Goal: Task Accomplishment & Management: Use online tool/utility

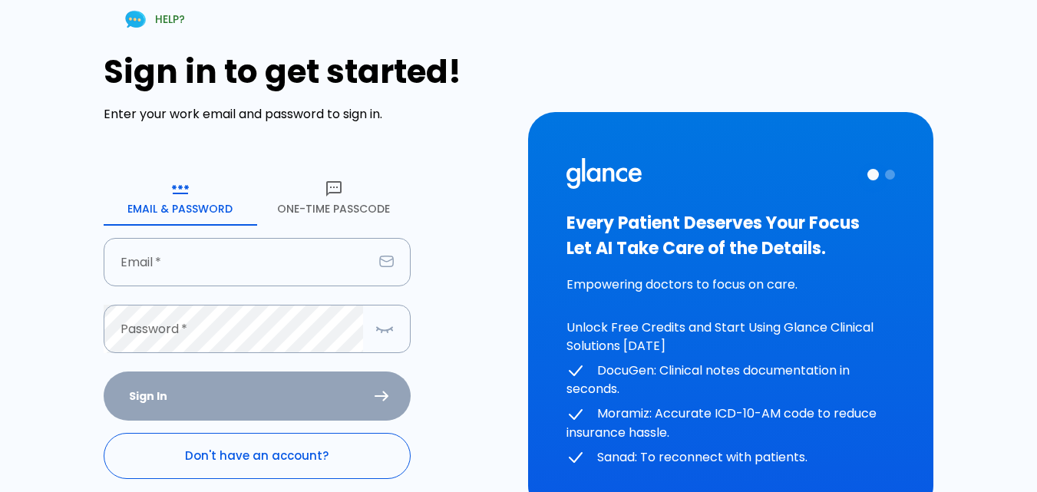
scroll to position [77, 0]
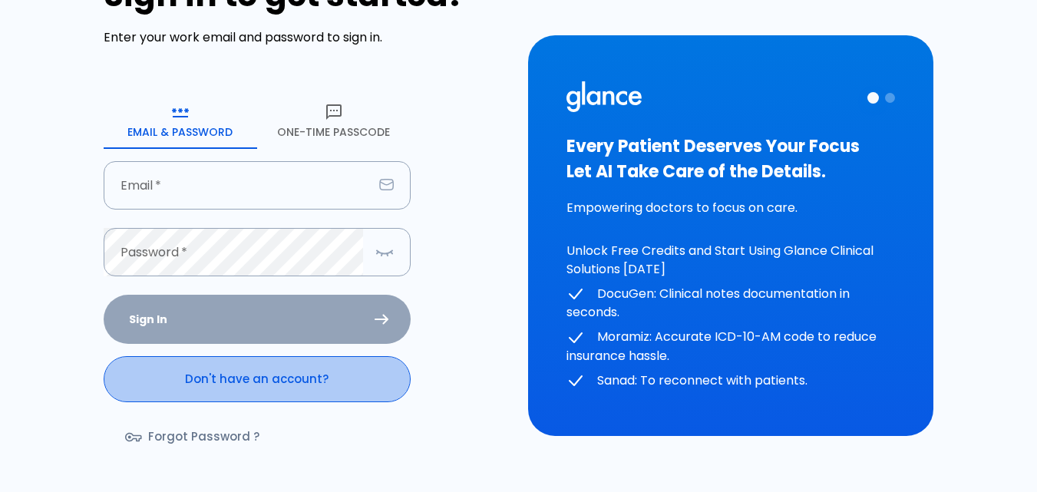
click at [278, 368] on link "Don't have an account?" at bounding box center [257, 379] width 307 height 46
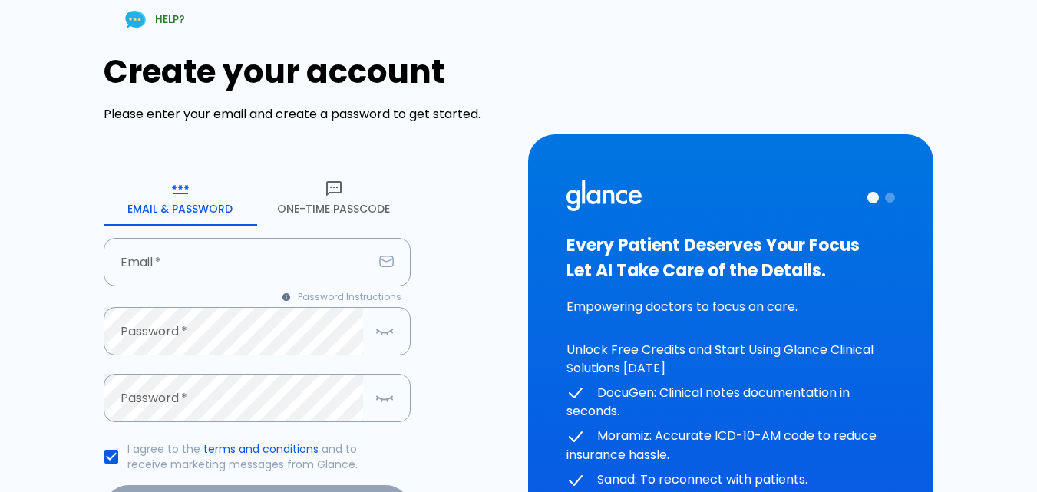
drag, startPoint x: 324, startPoint y: 164, endPoint x: 329, endPoint y: 185, distance: 21.4
click at [325, 175] on div "Create your account Please enter your email and create a password to get starte…" at bounding box center [307, 323] width 406 height 540
click at [331, 186] on icon "button" at bounding box center [334, 189] width 18 height 18
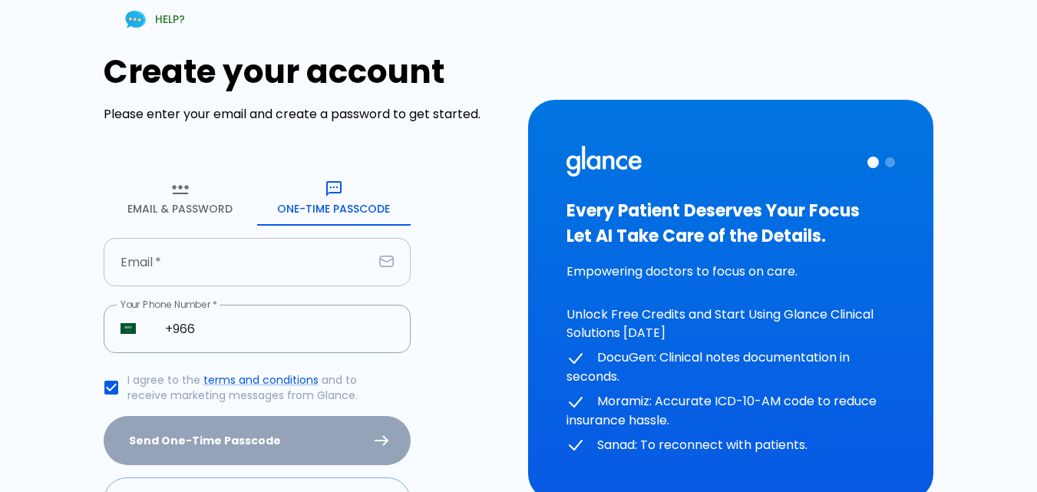
click at [257, 275] on input "text" at bounding box center [238, 262] width 269 height 48
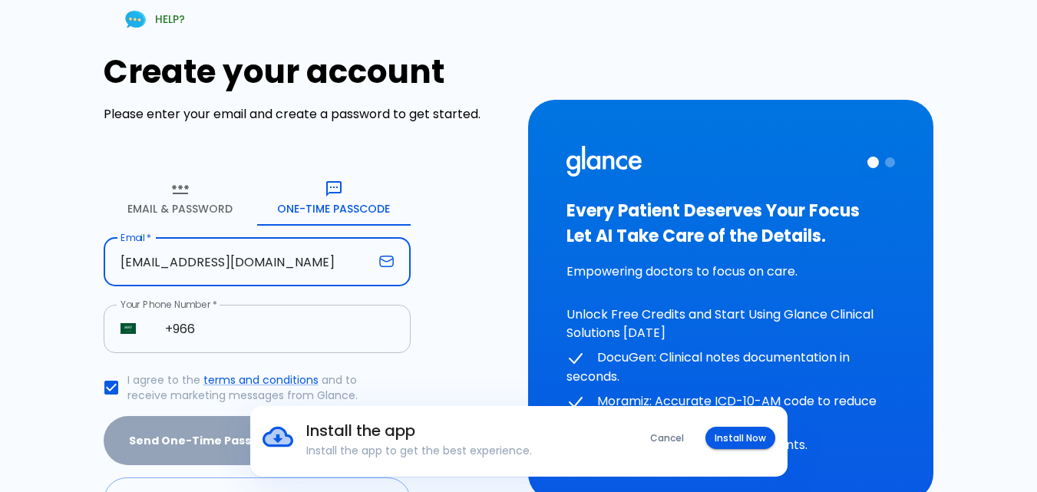
type input "[EMAIL_ADDRESS][DOMAIN_NAME]"
click at [279, 339] on input "+966" at bounding box center [279, 329] width 263 height 48
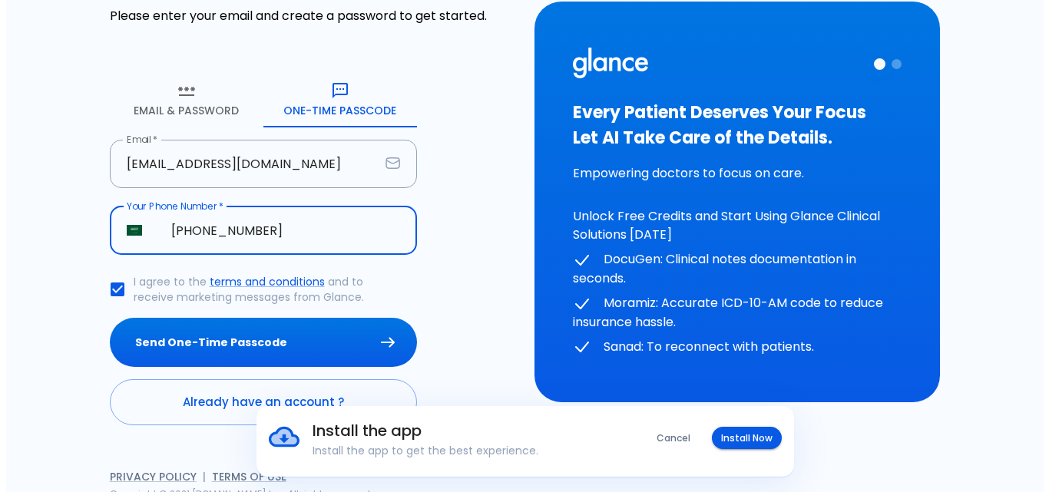
scroll to position [108, 0]
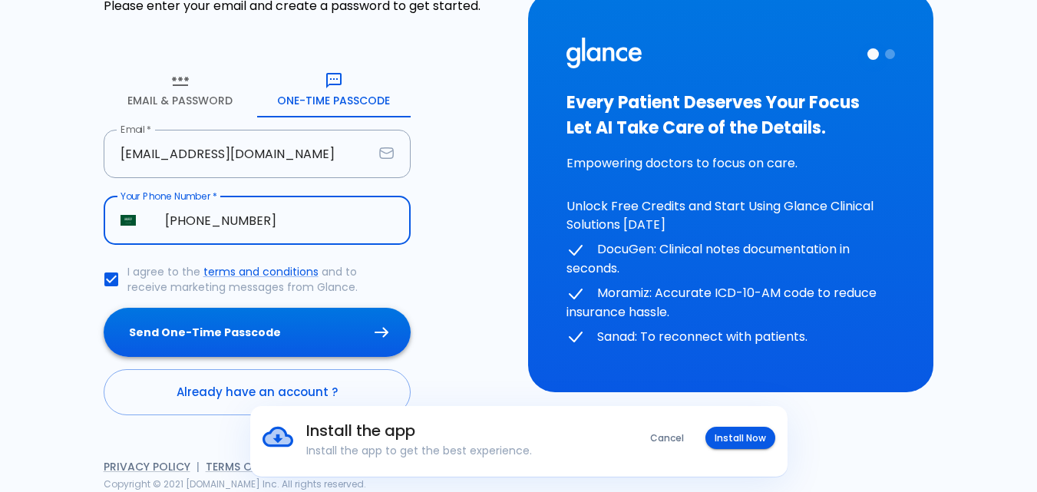
type input "[PHONE_NUMBER]"
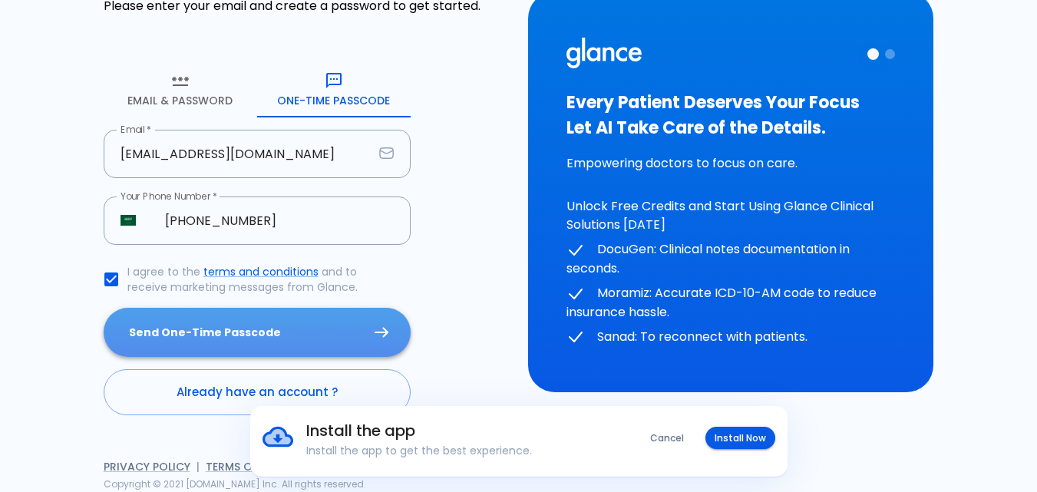
click at [284, 332] on button "Send One-Time Passcode" at bounding box center [257, 333] width 307 height 50
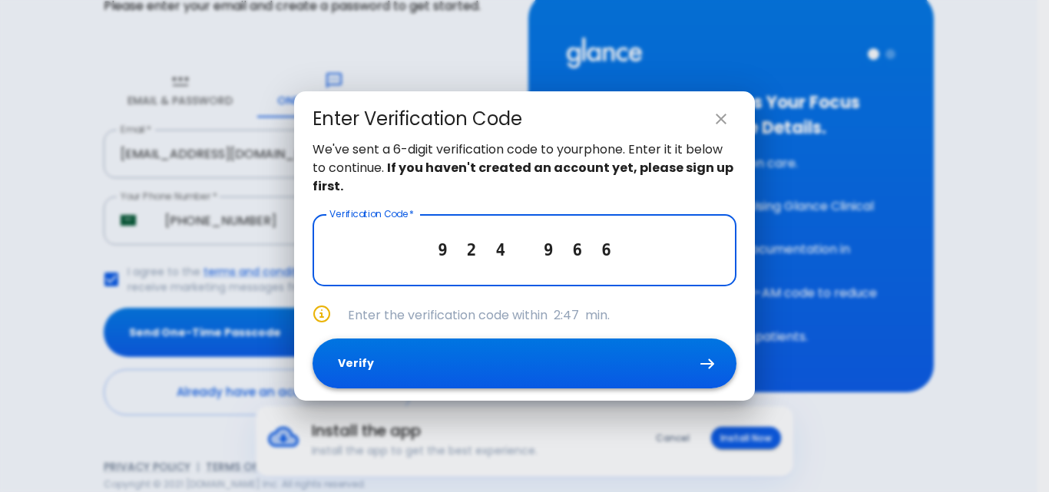
type input "9 2 4 9 6 6"
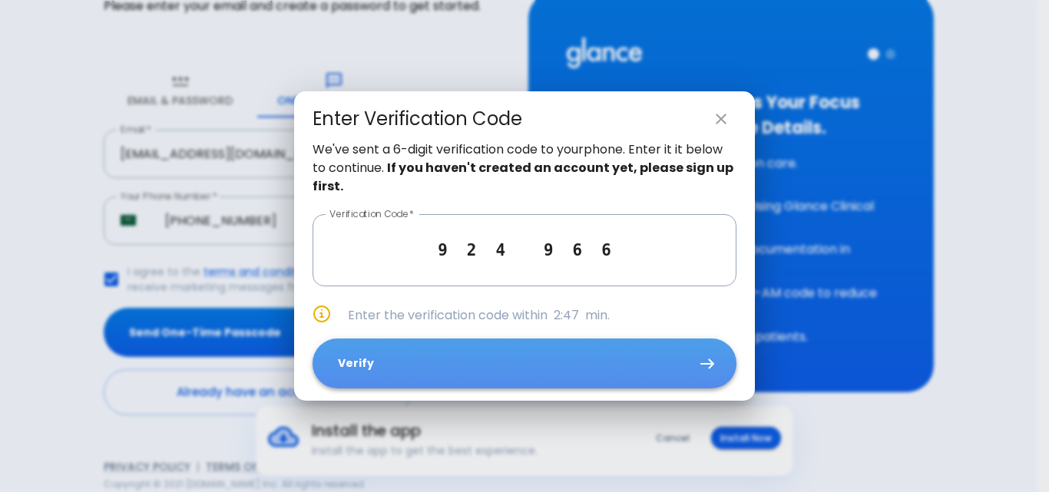
click at [381, 366] on button "Verify" at bounding box center [524, 364] width 424 height 50
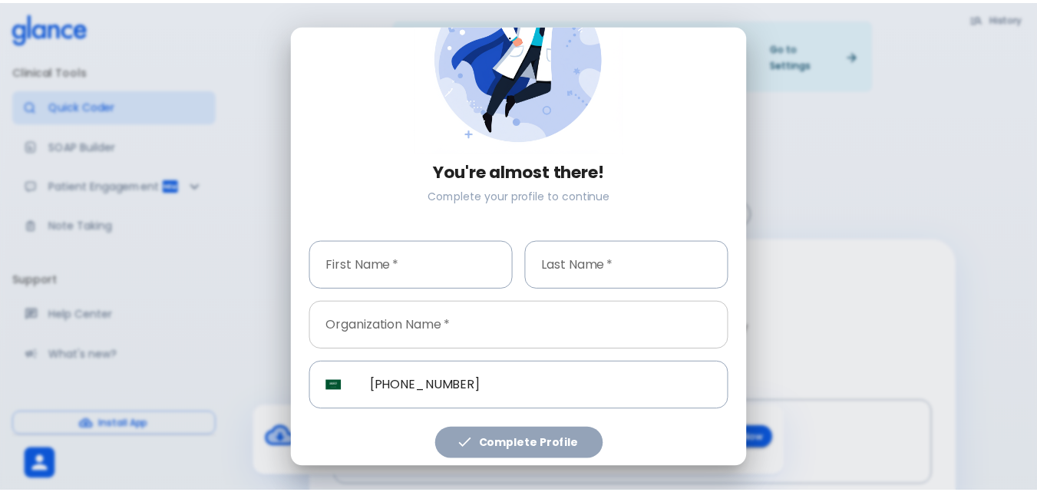
scroll to position [101, 0]
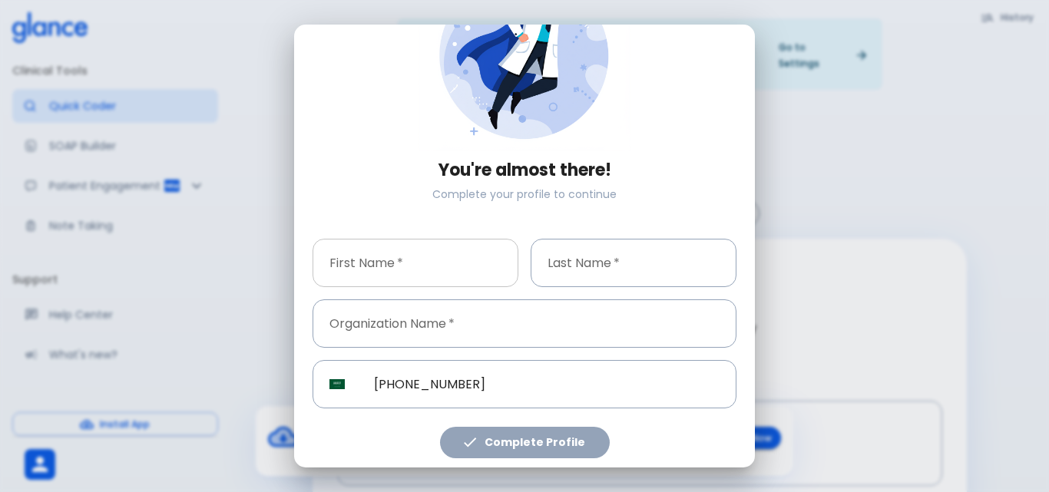
click at [429, 271] on input "text" at bounding box center [415, 263] width 206 height 48
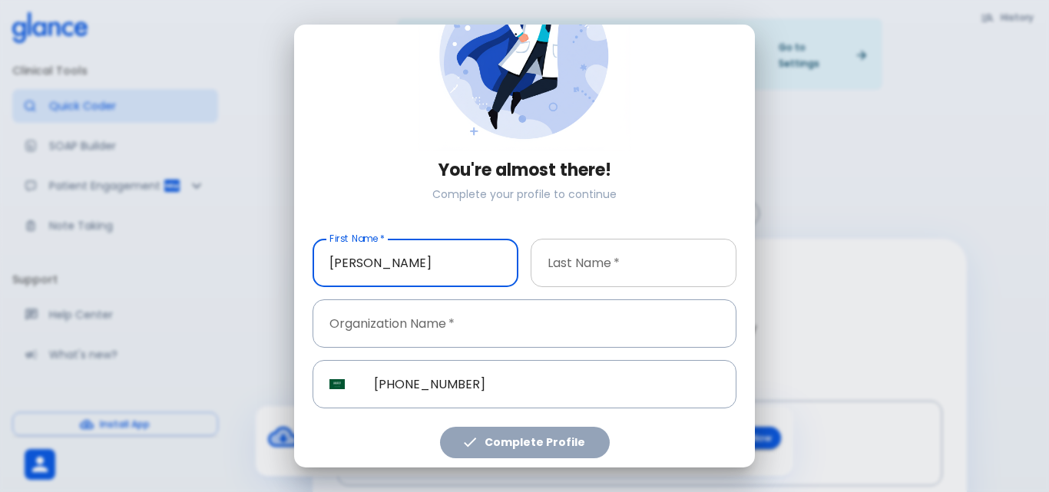
type input "[PERSON_NAME]"
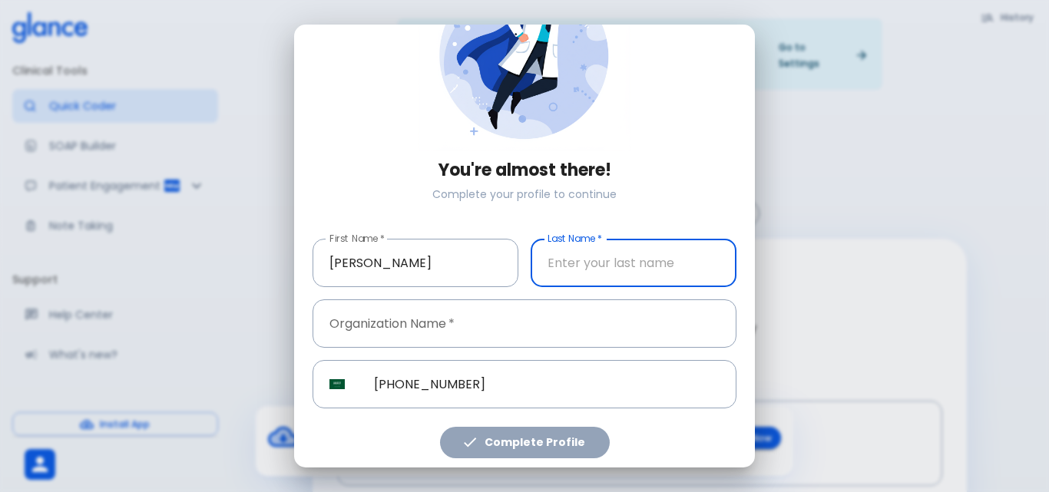
click at [572, 259] on input "text" at bounding box center [633, 263] width 206 height 48
type input "ALI"
click at [445, 330] on input "text" at bounding box center [524, 323] width 424 height 48
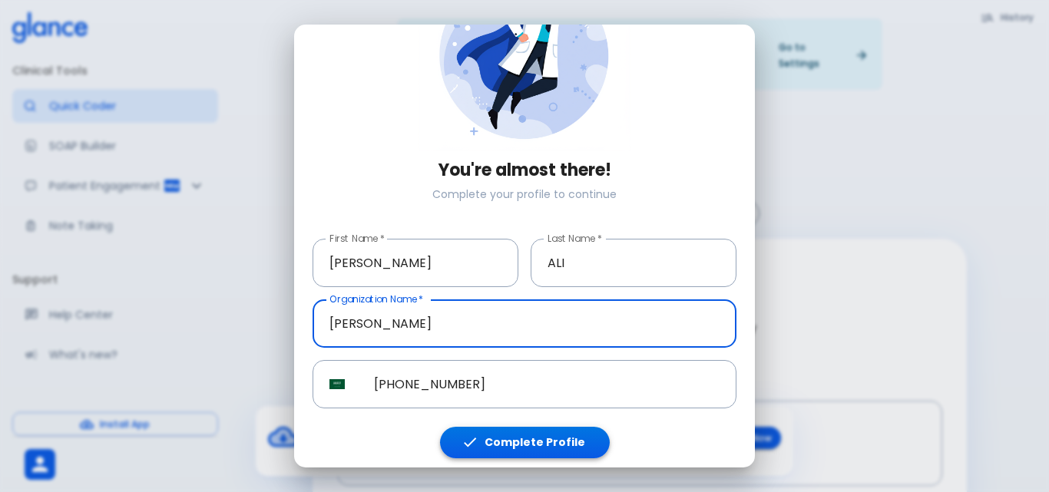
type input "[PERSON_NAME]"
click at [485, 448] on button "Complete Profile" at bounding box center [525, 442] width 170 height 31
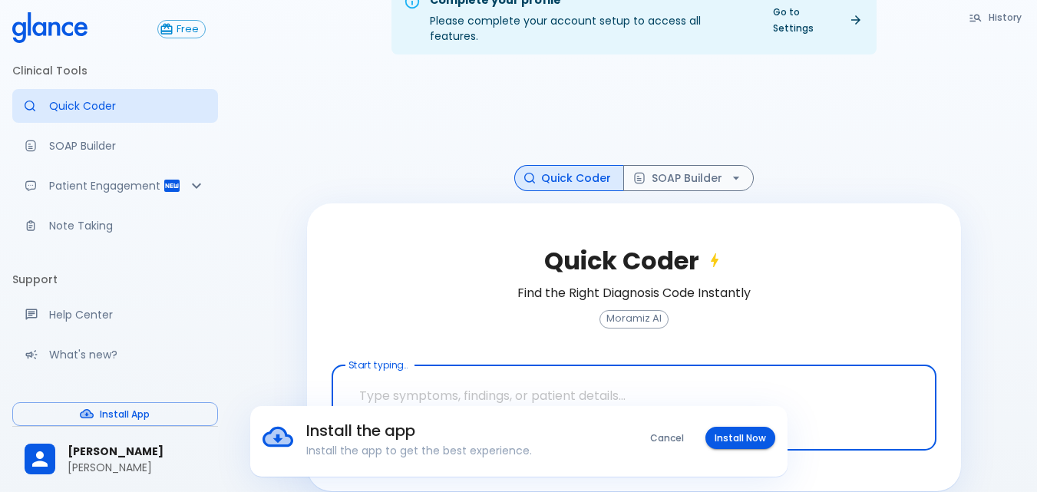
scroll to position [38, 0]
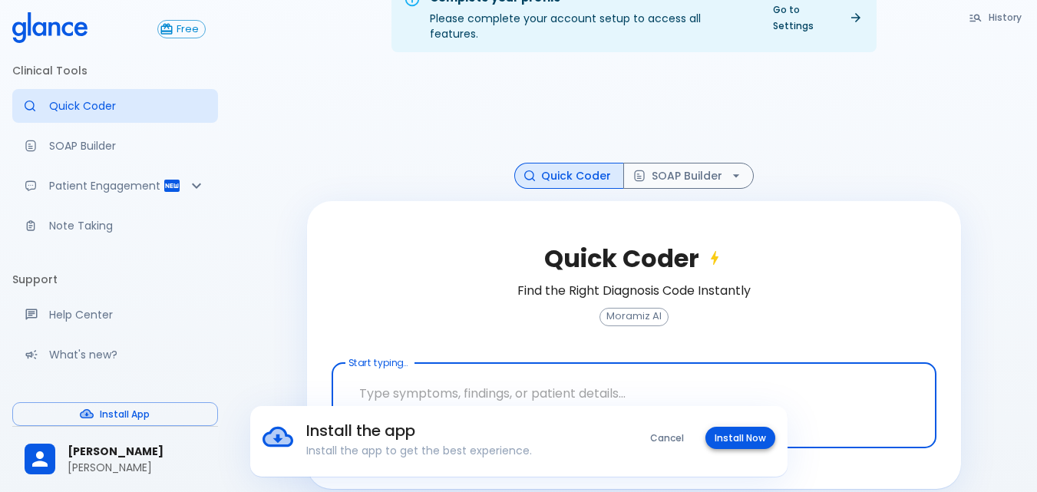
click at [722, 433] on button "Install Now" at bounding box center [740, 438] width 70 height 22
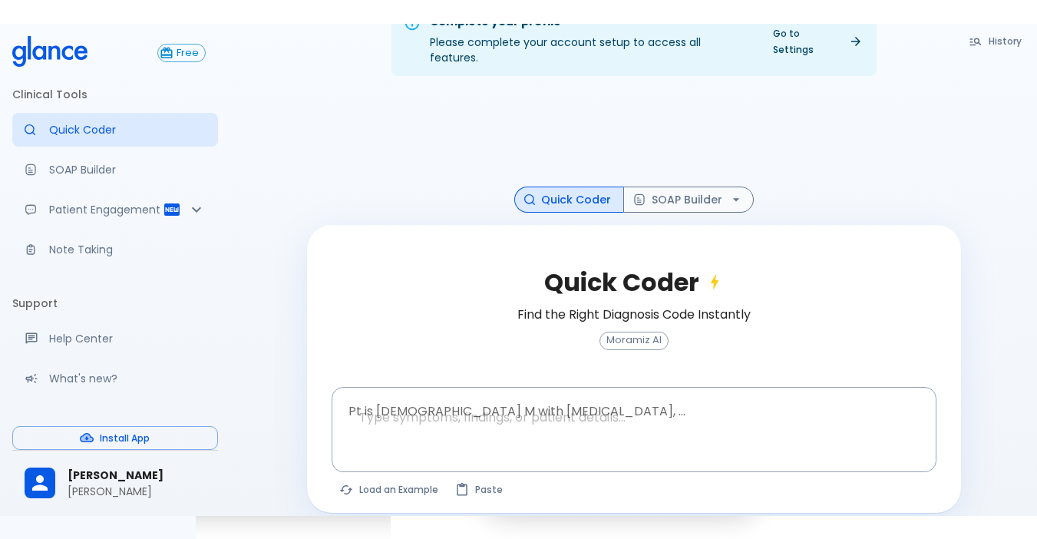
scroll to position [37, 0]
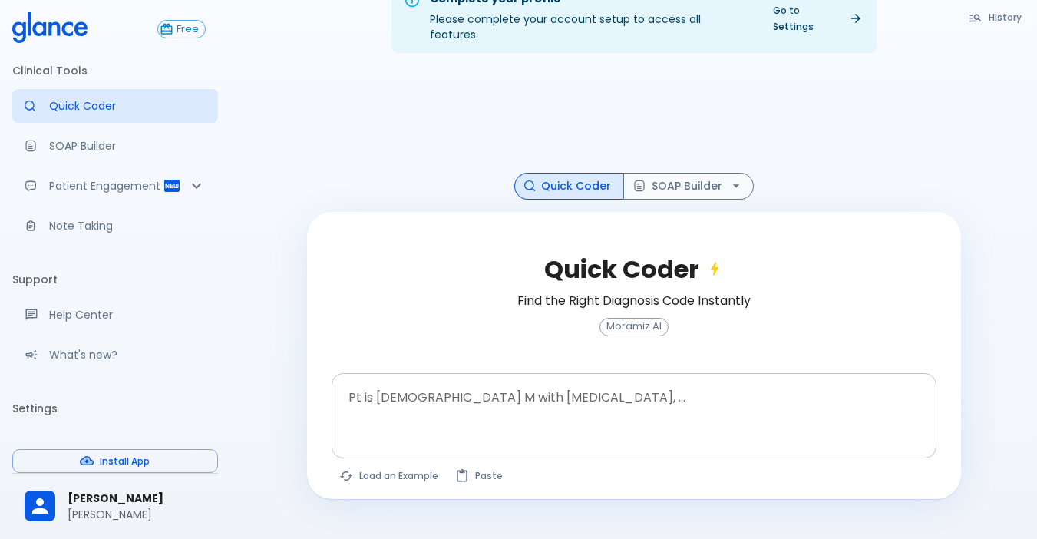
click at [392, 392] on textarea at bounding box center [633, 403] width 583 height 48
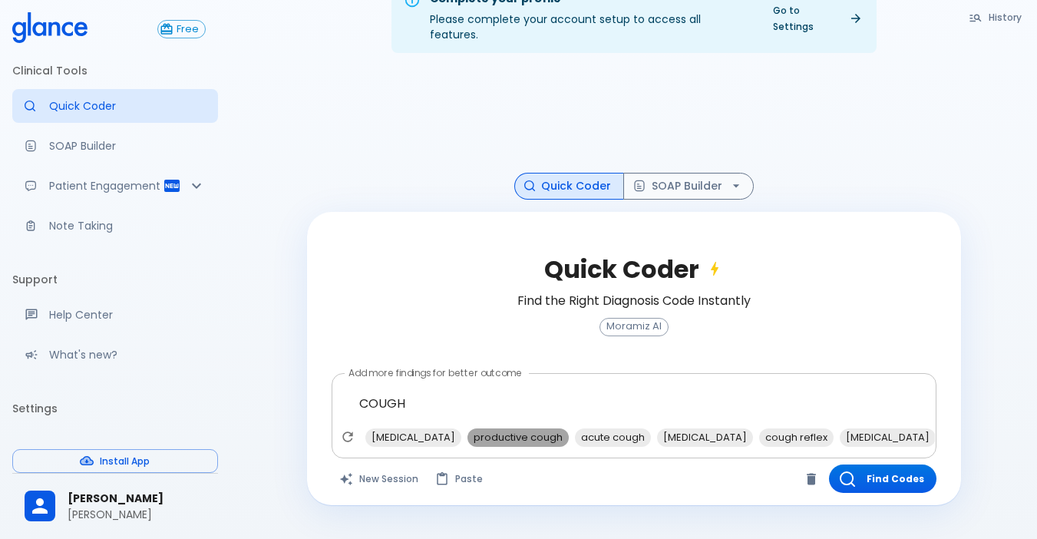
click at [494, 428] on span "productive cough" at bounding box center [518, 437] width 101 height 18
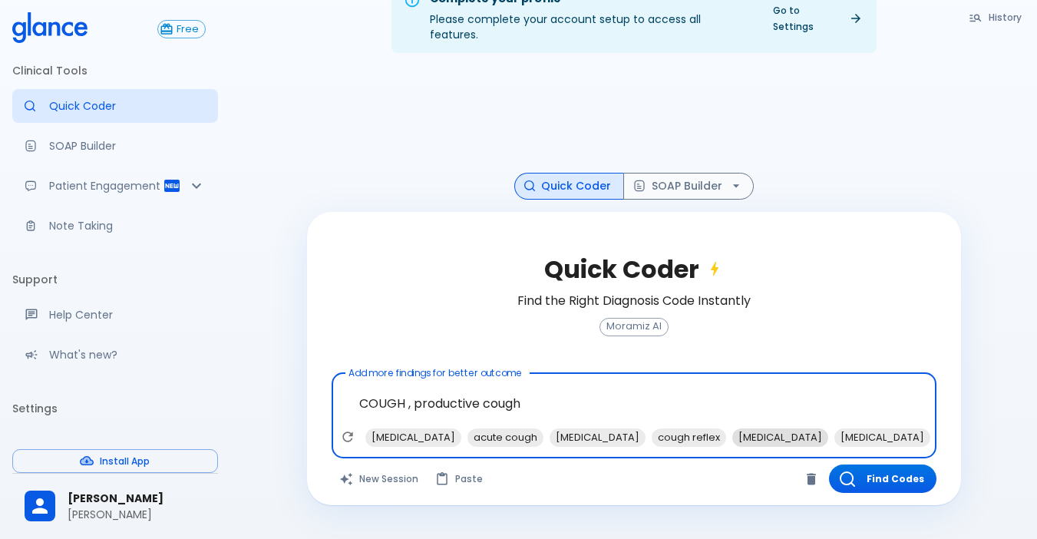
click at [744, 428] on span "[MEDICAL_DATA]" at bounding box center [780, 437] width 96 height 18
click at [733, 428] on span "[MEDICAL_DATA]" at bounding box center [780, 437] width 96 height 18
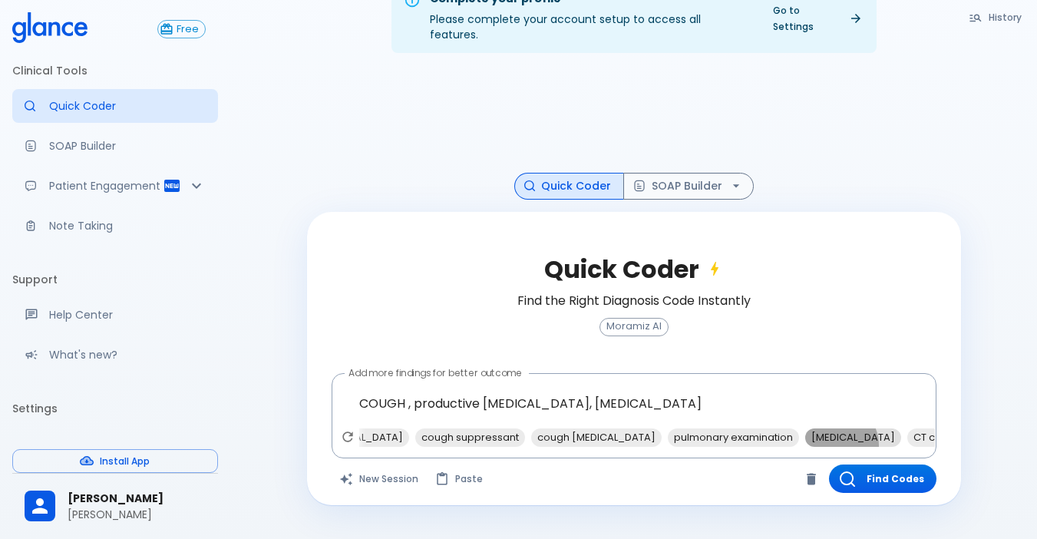
click at [805, 428] on span "[MEDICAL_DATA]" at bounding box center [853, 437] width 96 height 18
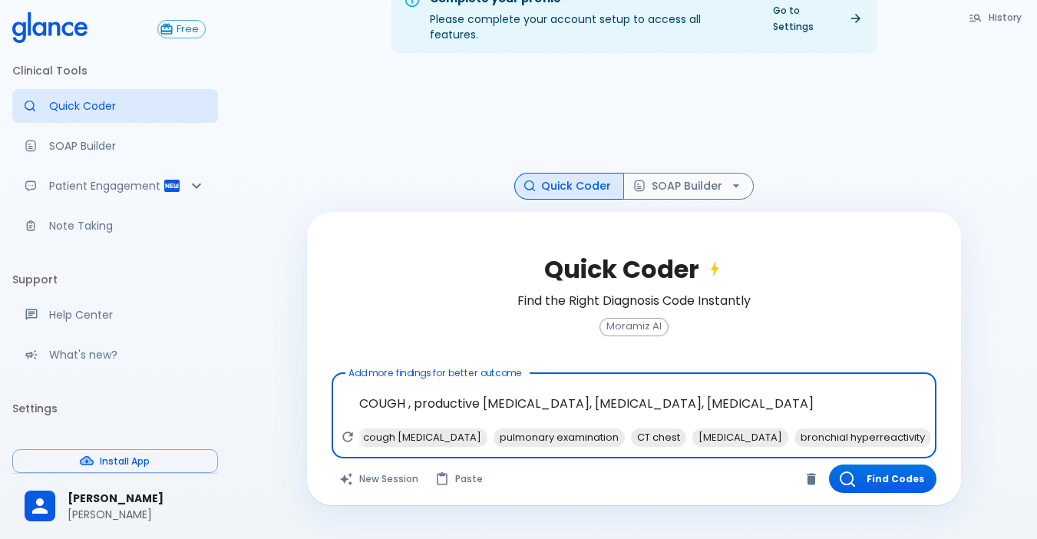
scroll to position [0, 599]
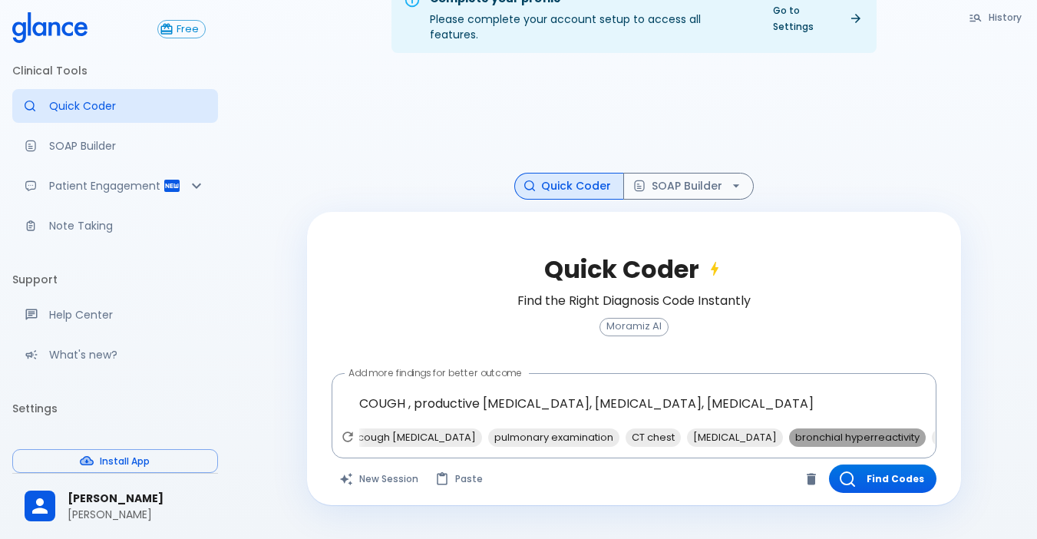
click at [789, 428] on span "bronchial hyperreactivity" at bounding box center [857, 437] width 137 height 18
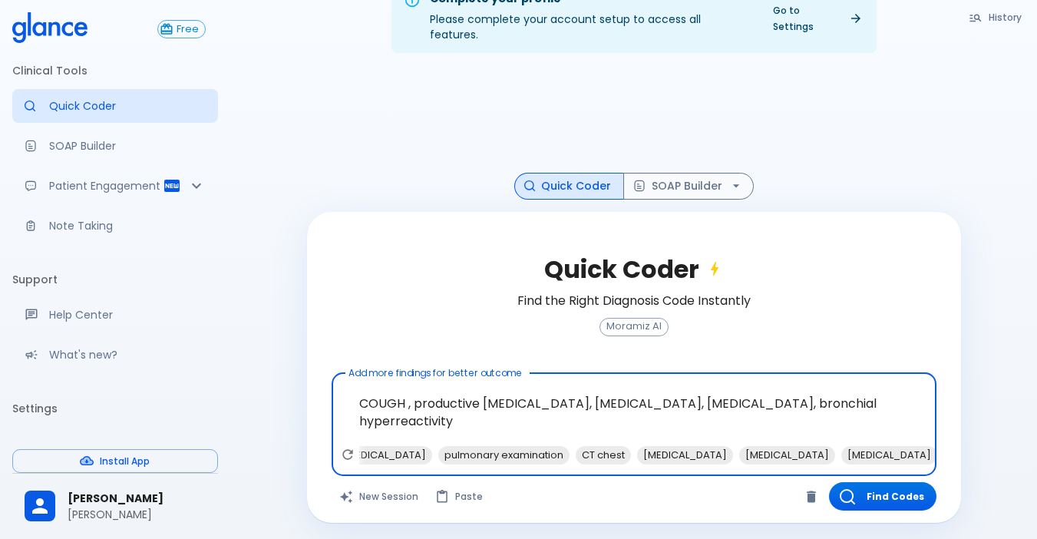
scroll to position [0, 656]
click at [936, 446] on span "[MEDICAL_DATA]" at bounding box center [984, 455] width 96 height 18
type textarea "COUGH , productive [MEDICAL_DATA], [MEDICAL_DATA], [MEDICAL_DATA], bronchial hy…"
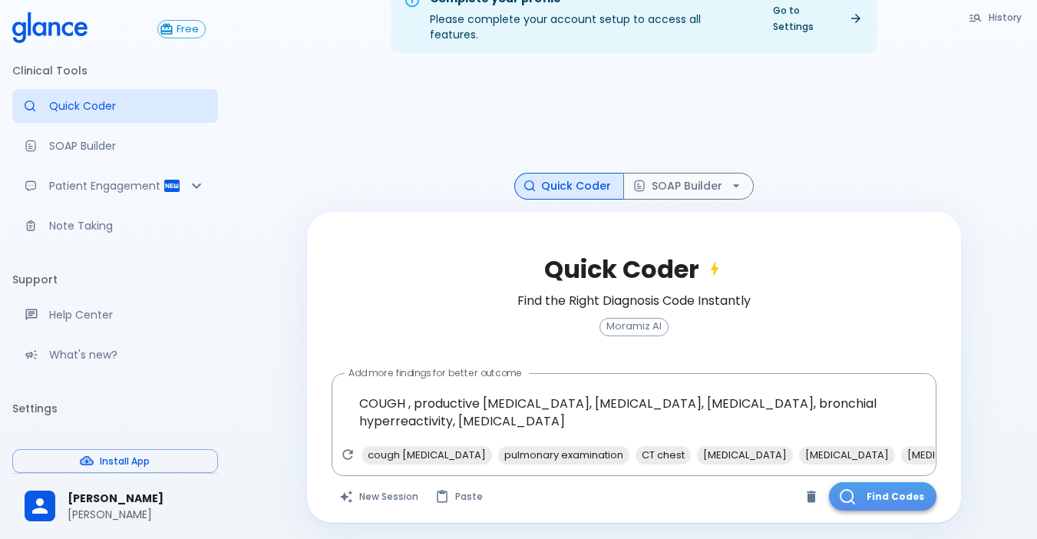
click at [859, 482] on button "Find Codes" at bounding box center [882, 496] width 107 height 28
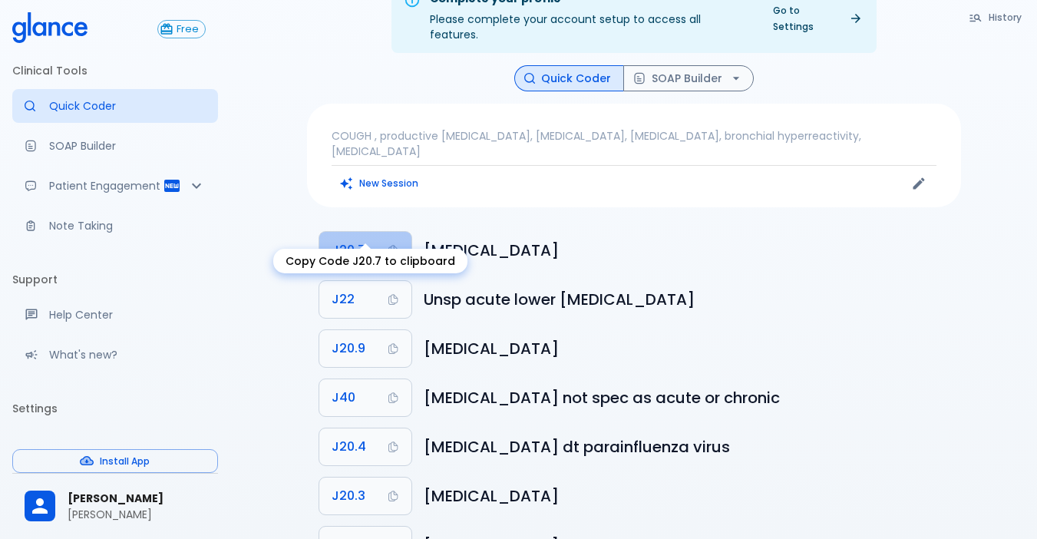
click at [339, 240] on span "J20.7" at bounding box center [349, 250] width 34 height 21
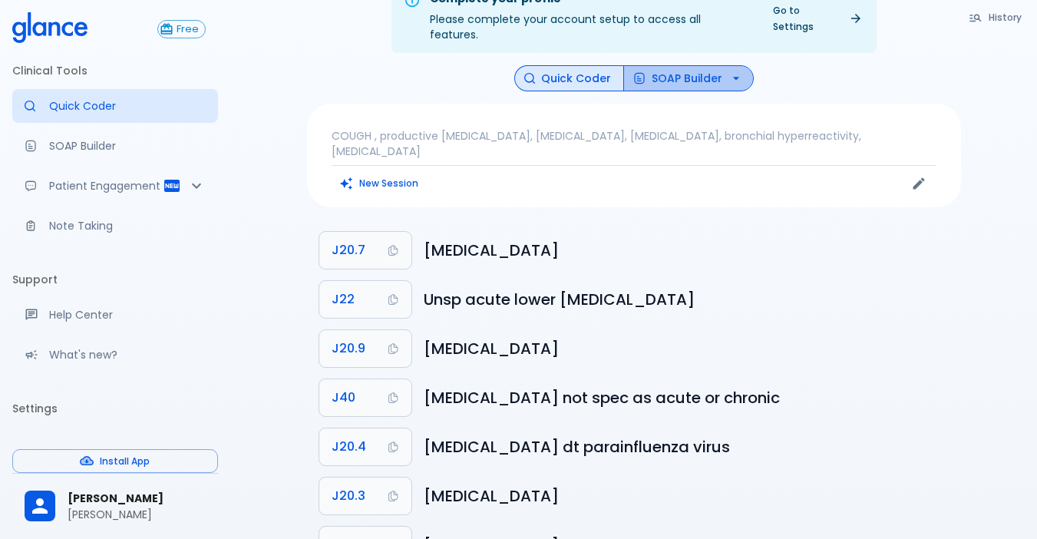
click at [667, 65] on button "SOAP Builder" at bounding box center [688, 78] width 131 height 27
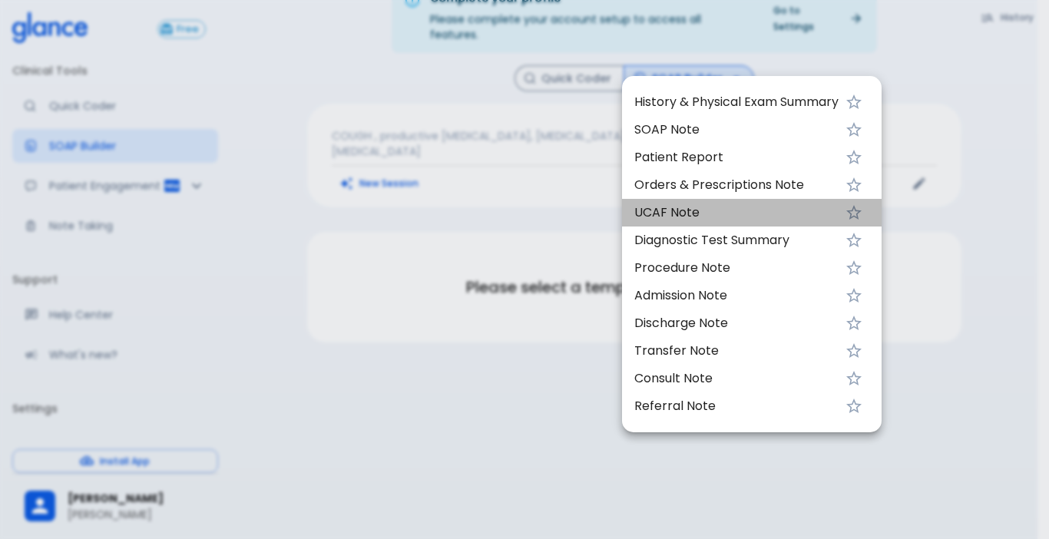
click at [669, 214] on span "UCAF Note" at bounding box center [736, 212] width 204 height 18
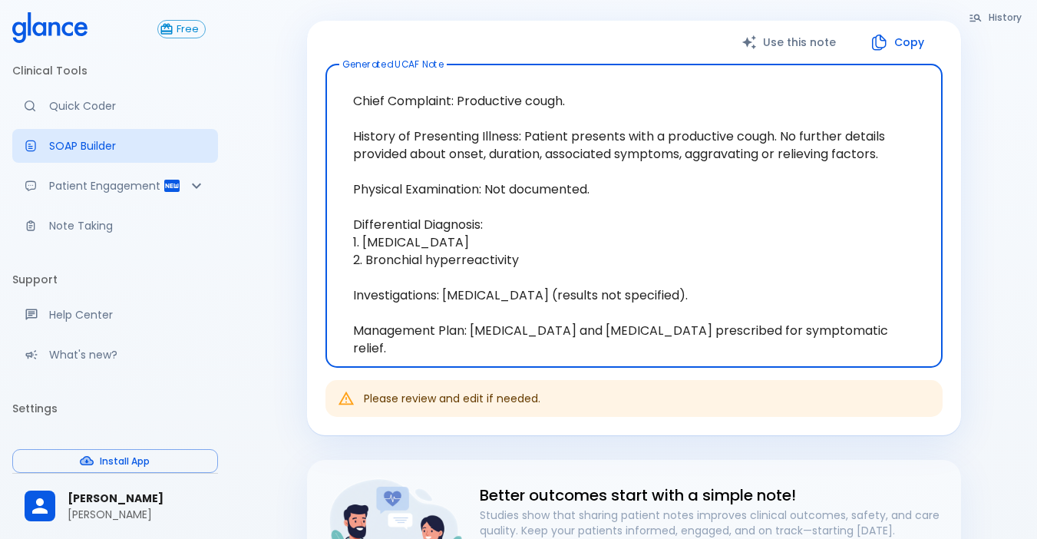
scroll to position [190, 0]
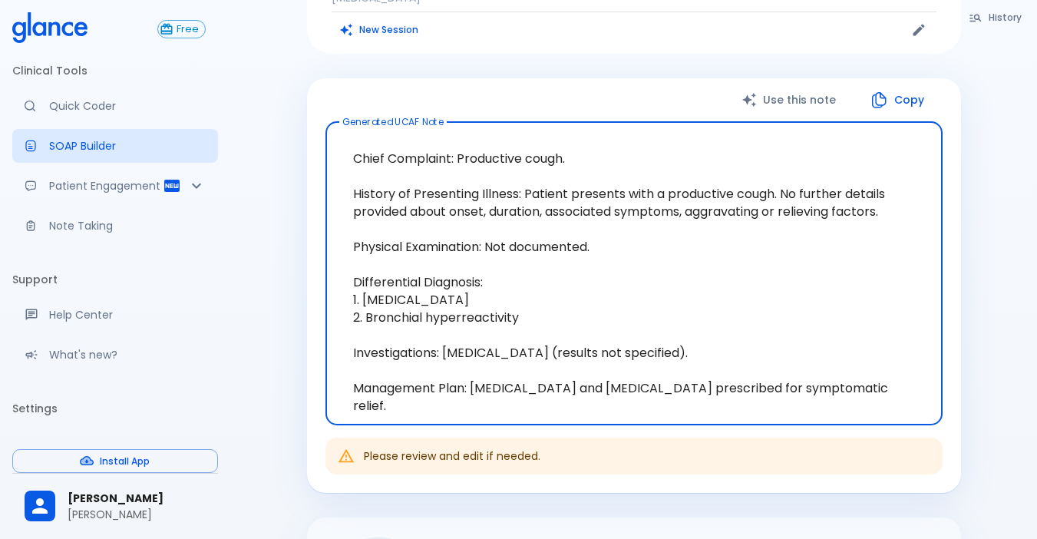
click at [901, 84] on button "Copy" at bounding box center [898, 99] width 88 height 31
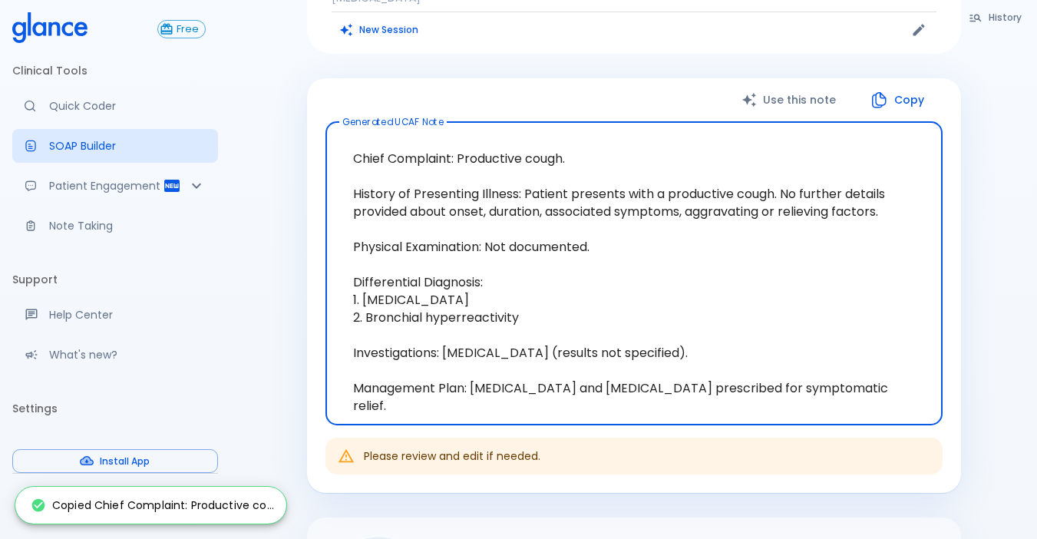
drag, startPoint x: 372, startPoint y: 131, endPoint x: 512, endPoint y: 168, distance: 145.2
click at [512, 168] on textarea "Chief Complaint: Productive cough. History of Presenting Illness: Patient prese…" at bounding box center [634, 273] width 596 height 278
click at [637, 233] on textarea "Chief Complaint: Productive cough. History of Presenting Illness: Patient prese…" at bounding box center [634, 273] width 596 height 278
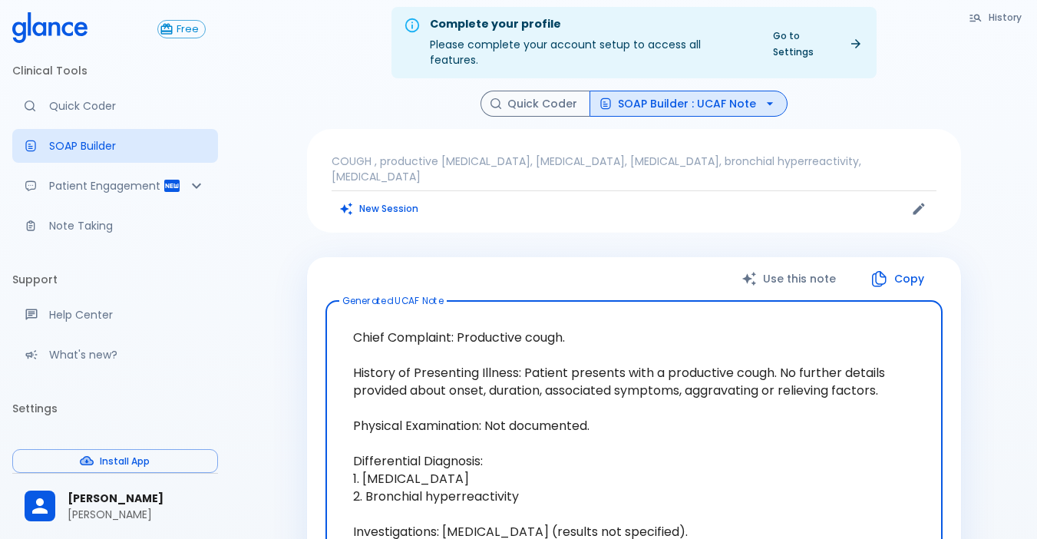
scroll to position [0, 0]
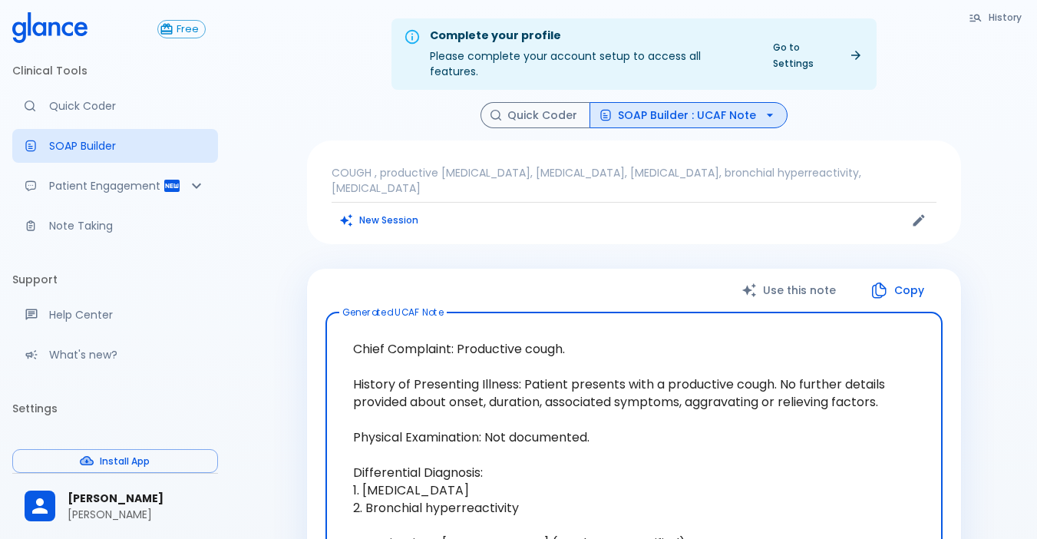
click at [652, 111] on button "SOAP Builder : UCAF Note" at bounding box center [689, 115] width 198 height 27
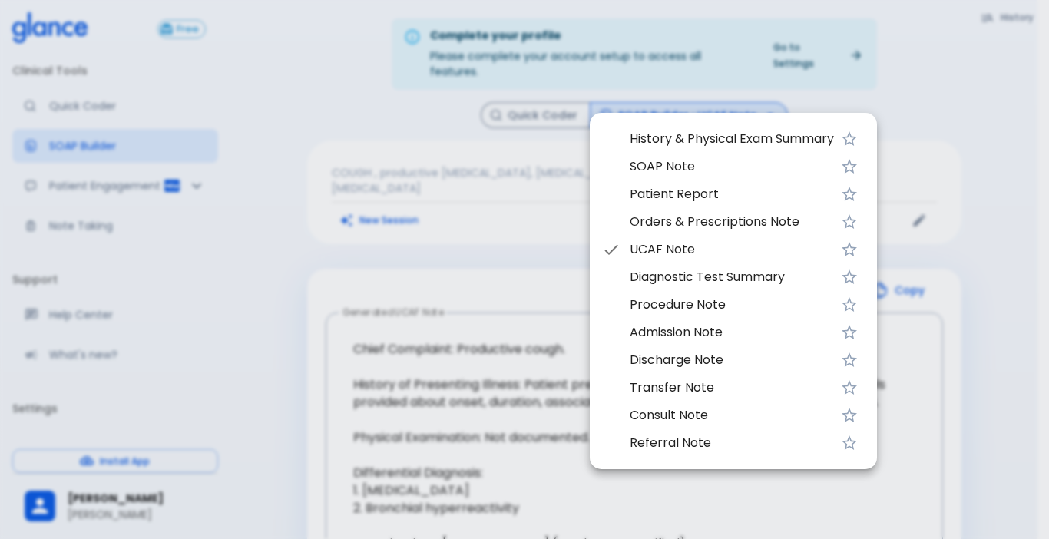
click at [650, 351] on span "Discharge Note" at bounding box center [731, 360] width 204 height 18
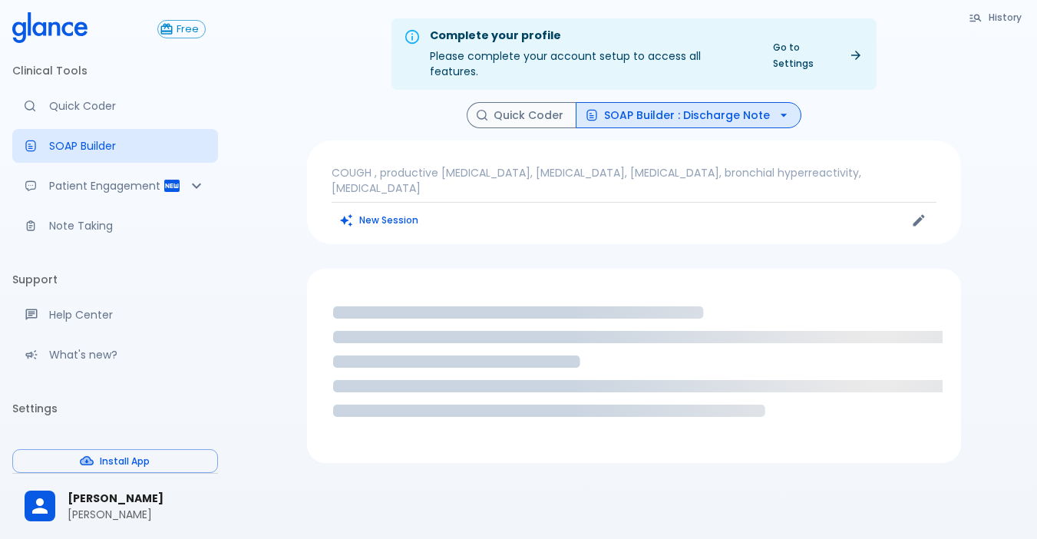
click at [650, 257] on span "Discharge Note" at bounding box center [696, 251] width 154 height 11
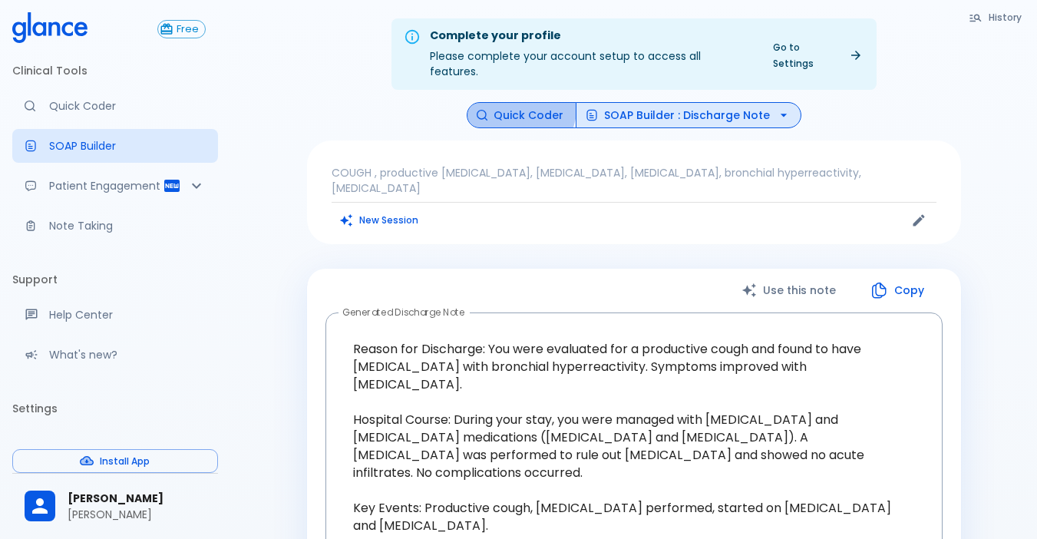
click at [504, 102] on button "Quick Coder" at bounding box center [522, 115] width 110 height 27
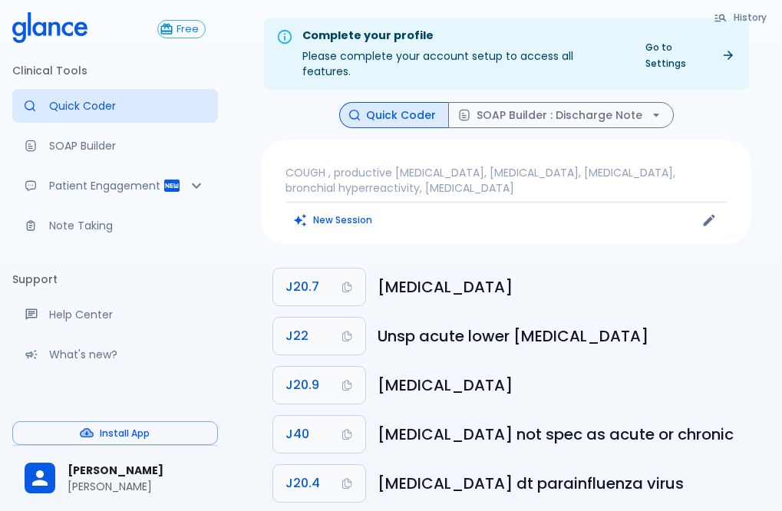
click at [345, 210] on button "New Session" at bounding box center [334, 220] width 96 height 22
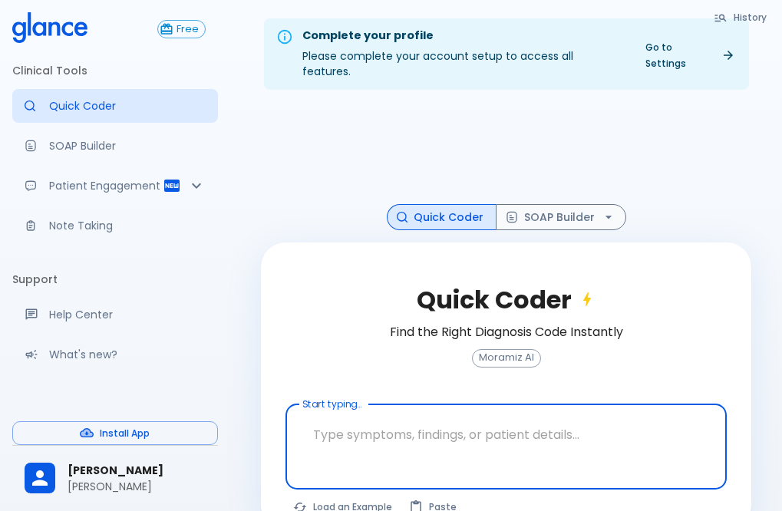
click at [473, 418] on textarea at bounding box center [506, 435] width 420 height 48
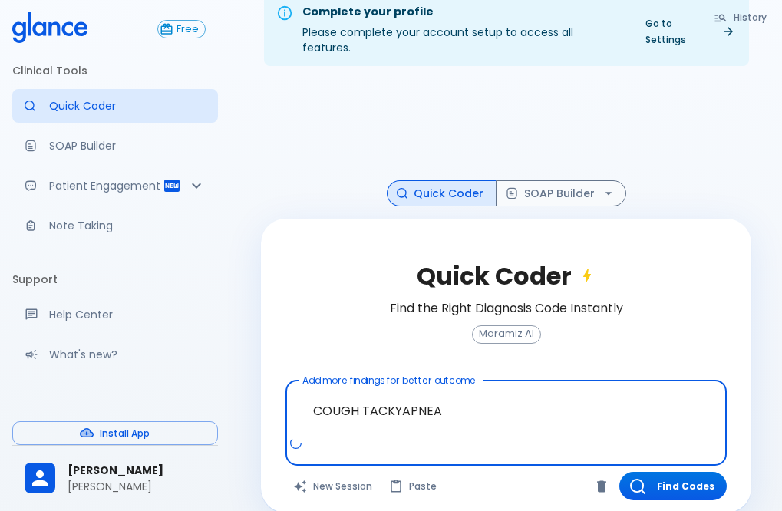
scroll to position [37, 0]
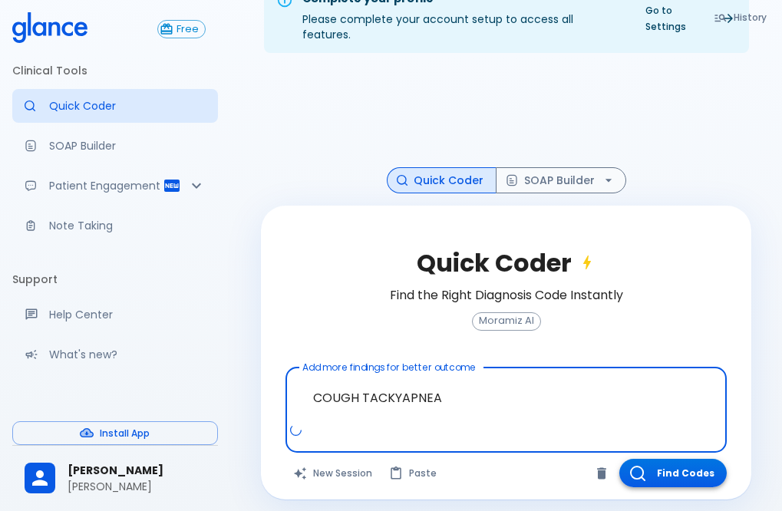
type textarea "COUGH TACKYAPNEA"
click at [675, 462] on button "Find Codes" at bounding box center [672, 473] width 107 height 28
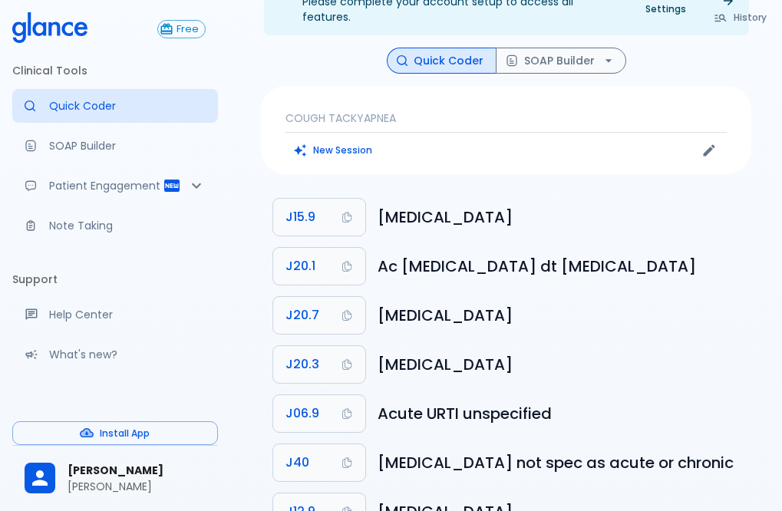
scroll to position [0, 0]
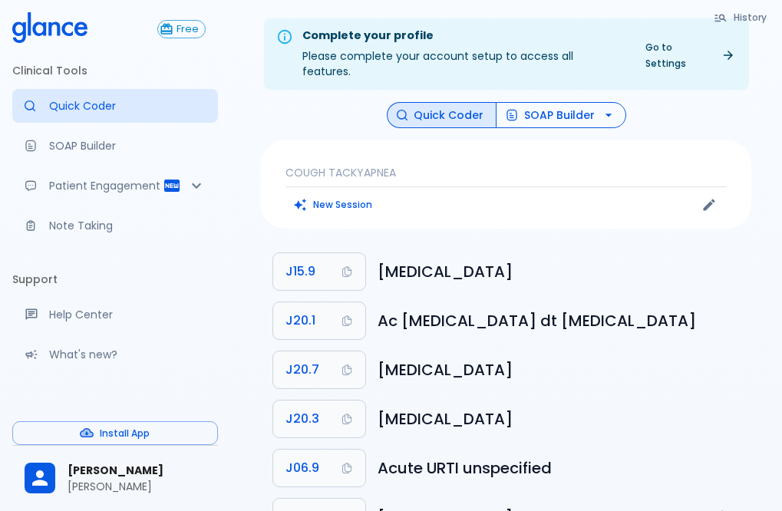
click at [563, 102] on button "SOAP Builder" at bounding box center [561, 115] width 131 height 27
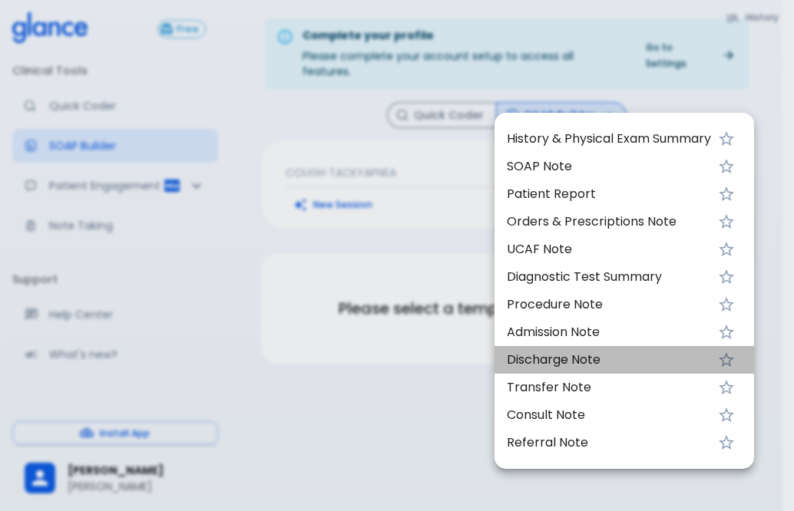
click at [613, 354] on span "Discharge Note" at bounding box center [609, 360] width 204 height 18
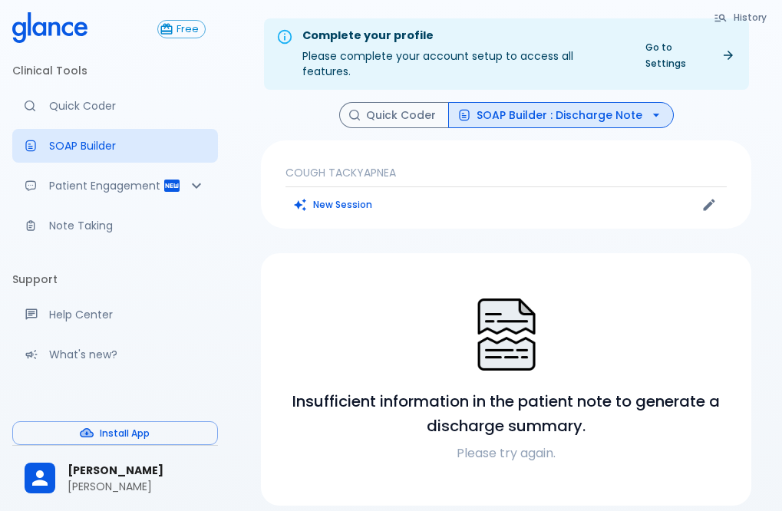
click at [501, 165] on p "COUGH TACKYAPNEA" at bounding box center [506, 172] width 441 height 15
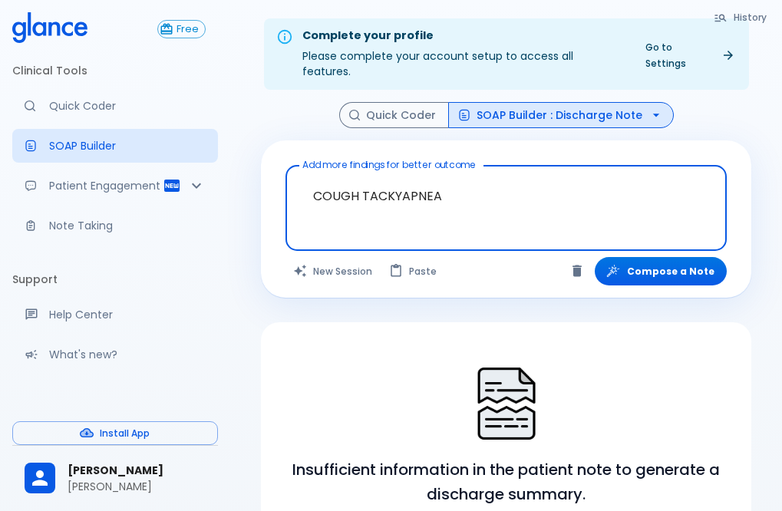
click at [487, 193] on textarea "COUGH TACKYAPNEA" at bounding box center [506, 196] width 420 height 48
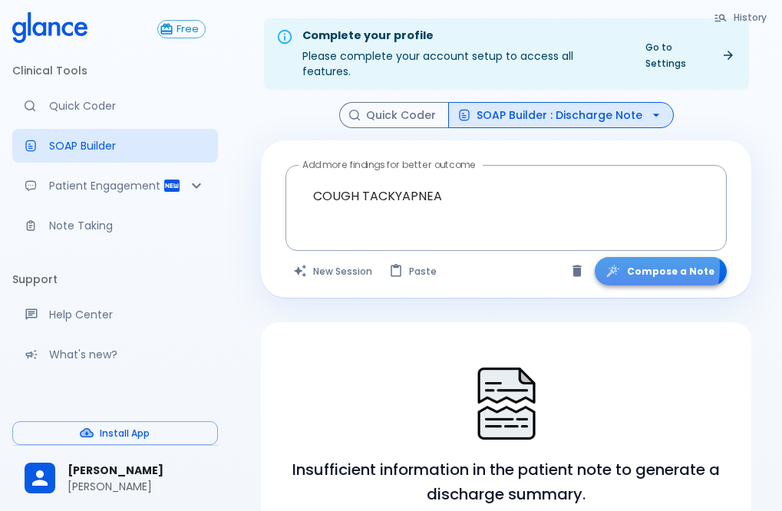
click at [637, 257] on button "Compose a Note" at bounding box center [661, 271] width 132 height 28
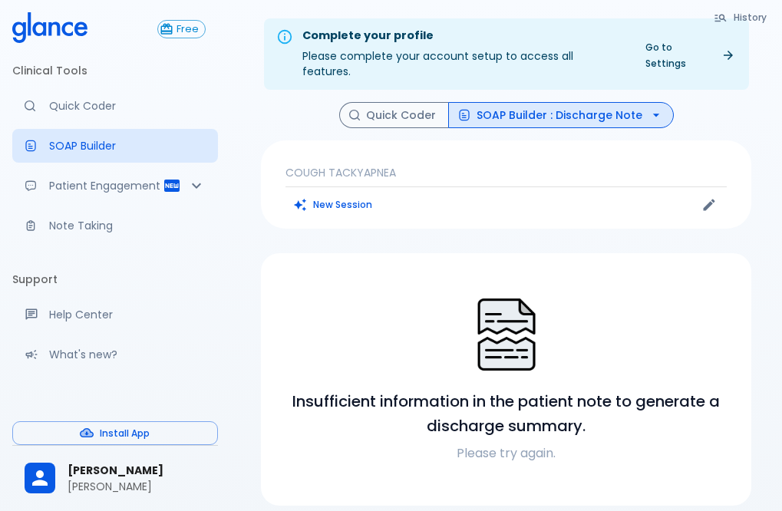
click at [393, 165] on p "COUGH TACKYAPNEA" at bounding box center [506, 172] width 441 height 15
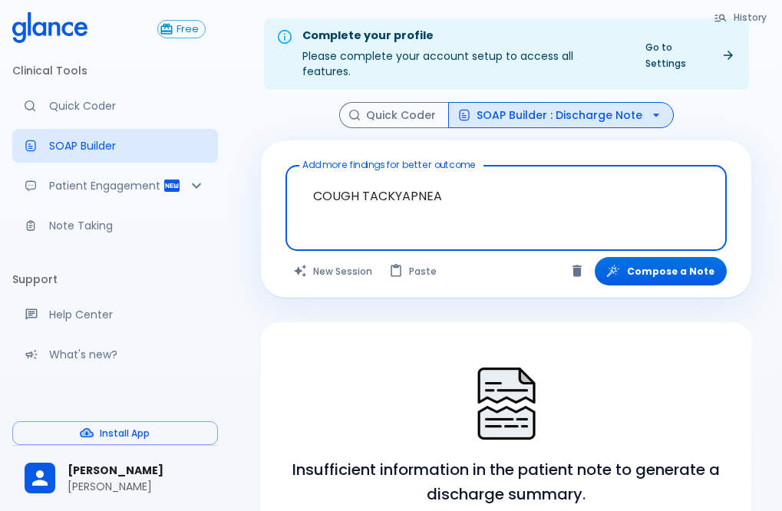
click at [485, 187] on textarea "COUGH TACKYAPNEA" at bounding box center [506, 196] width 420 height 48
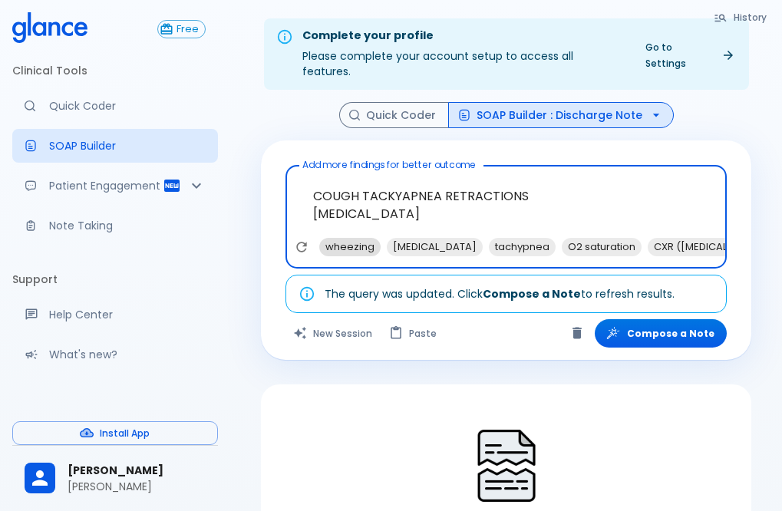
click at [339, 238] on span "wheezing" at bounding box center [349, 247] width 61 height 18
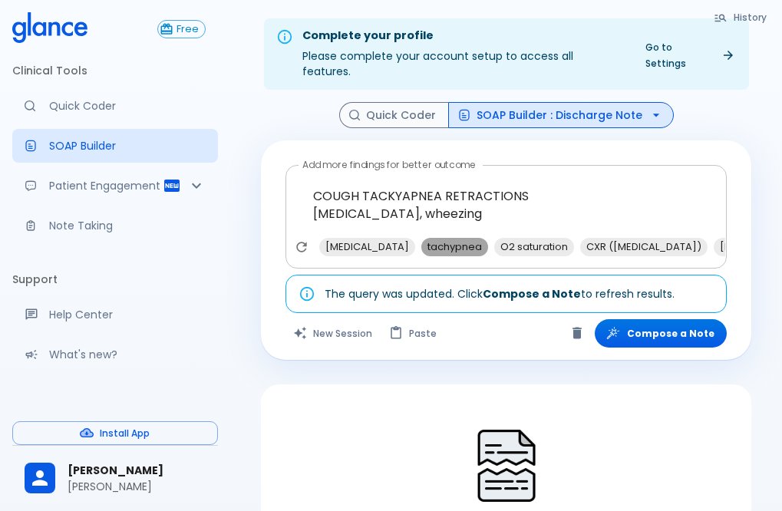
click at [469, 238] on span "tachypnea" at bounding box center [454, 247] width 67 height 18
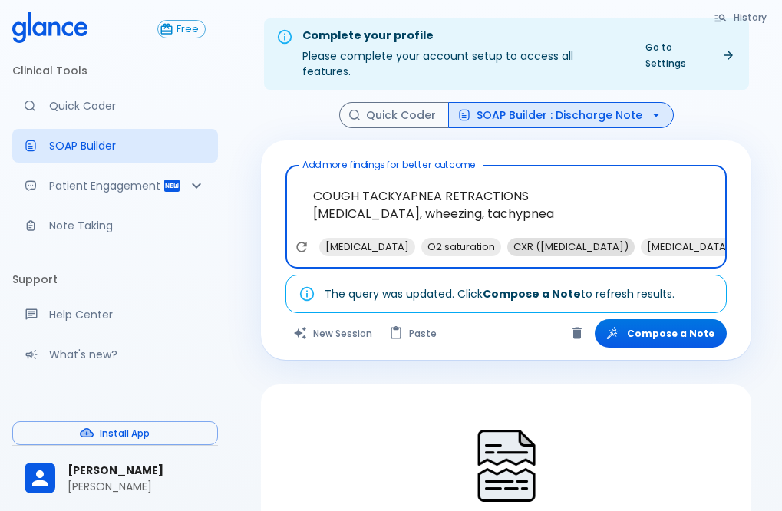
click at [560, 238] on span "CXR ([MEDICAL_DATA])" at bounding box center [570, 247] width 127 height 18
click at [666, 238] on span "[MEDICAL_DATA] treatment" at bounding box center [684, 247] width 148 height 18
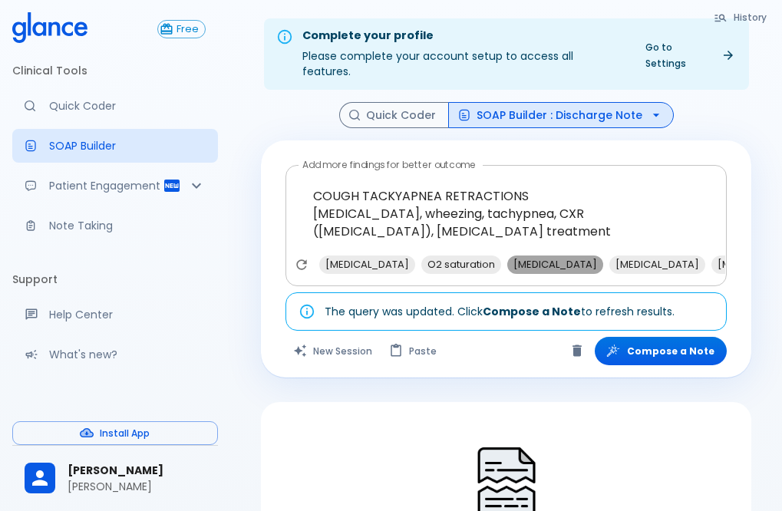
click at [583, 256] on span "[MEDICAL_DATA]" at bounding box center [555, 265] width 96 height 18
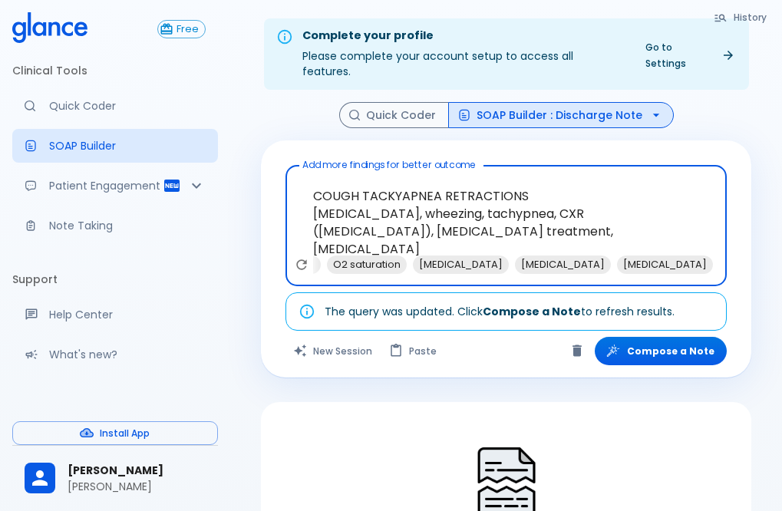
scroll to position [0, 97]
click at [598, 256] on span "[MEDICAL_DATA]" at bounding box center [563, 265] width 96 height 18
type textarea "COUGH TACKYAPNEA RETRACTIONS [MEDICAL_DATA], wheezing, tachypnea, CXR ([MEDICAL…"
click at [666, 337] on button "Compose a Note" at bounding box center [661, 351] width 132 height 28
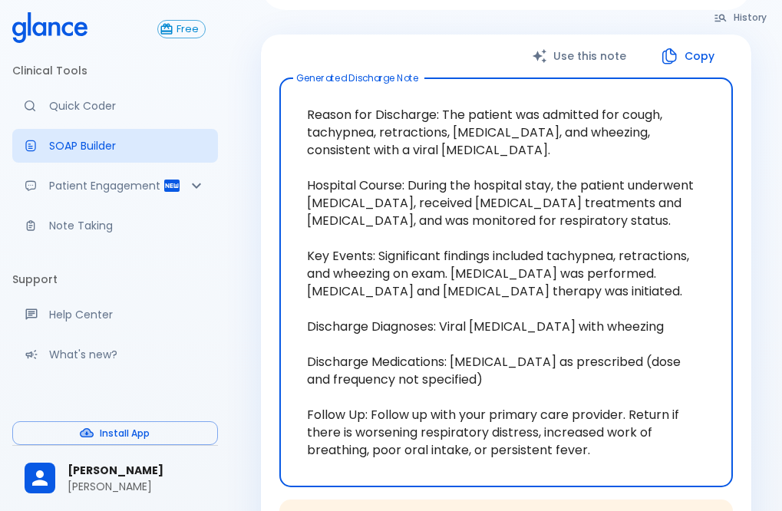
scroll to position [154, 0]
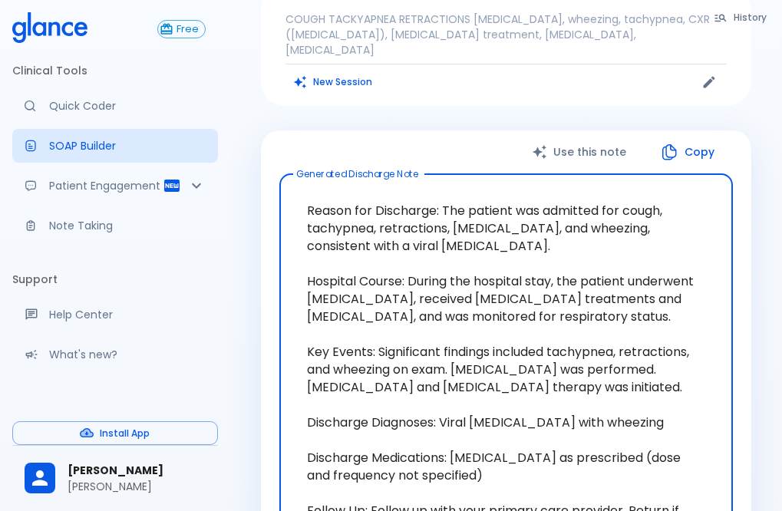
click at [705, 361] on textarea "Reason for Discharge: The patient was admitted for cough, tachypnea, retraction…" at bounding box center [506, 379] width 432 height 384
drag, startPoint x: 443, startPoint y: 177, endPoint x: 495, endPoint y: 216, distance: 64.8
click at [495, 216] on textarea "Reason for Discharge: The patient was admitted for cough, tachypnea, retraction…" at bounding box center [506, 379] width 432 height 384
drag, startPoint x: 504, startPoint y: 220, endPoint x: 445, endPoint y: 183, distance: 69.3
click at [445, 187] on textarea "Reason for Discharge: The patient was admitted for cough, tachypnea, retraction…" at bounding box center [506, 379] width 432 height 384
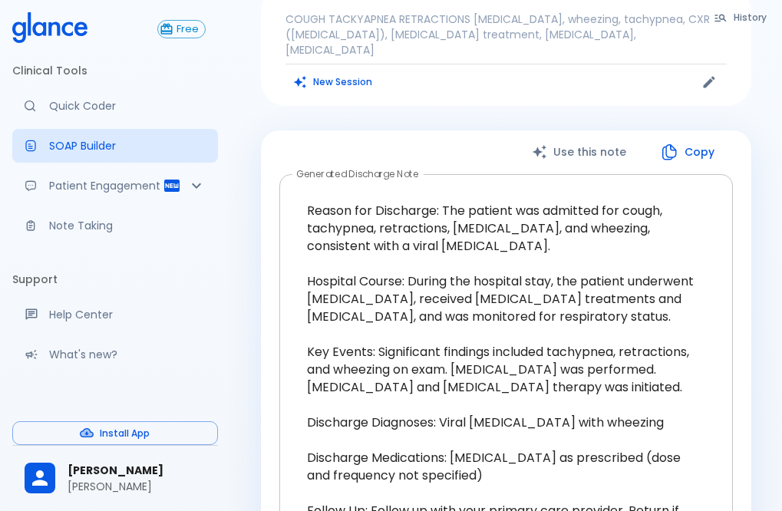
drag, startPoint x: 723, startPoint y: 284, endPoint x: 709, endPoint y: 286, distance: 14.0
click at [723, 284] on div "Reason for Discharge: The patient was admitted for cough, tachypnea, retraction…" at bounding box center [506, 378] width 454 height 409
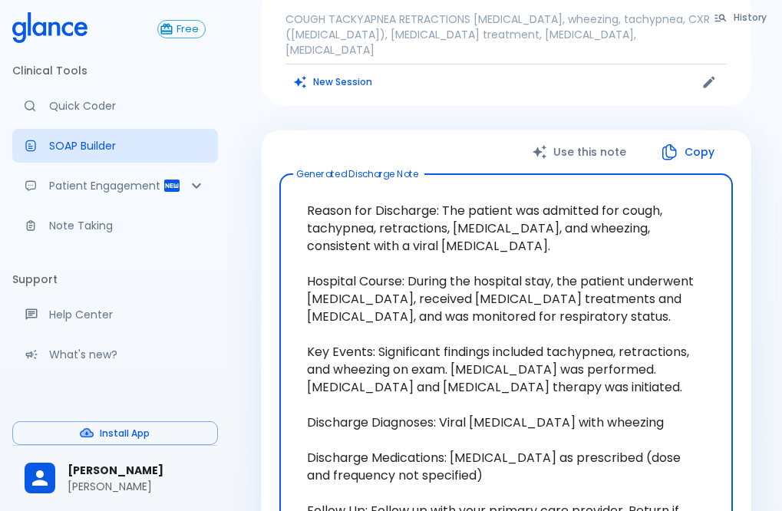
drag, startPoint x: 408, startPoint y: 251, endPoint x: 564, endPoint y: 298, distance: 162.7
click at [564, 298] on textarea "Reason for Discharge: The patient was admitted for cough, tachypnea, retraction…" at bounding box center [506, 379] width 432 height 384
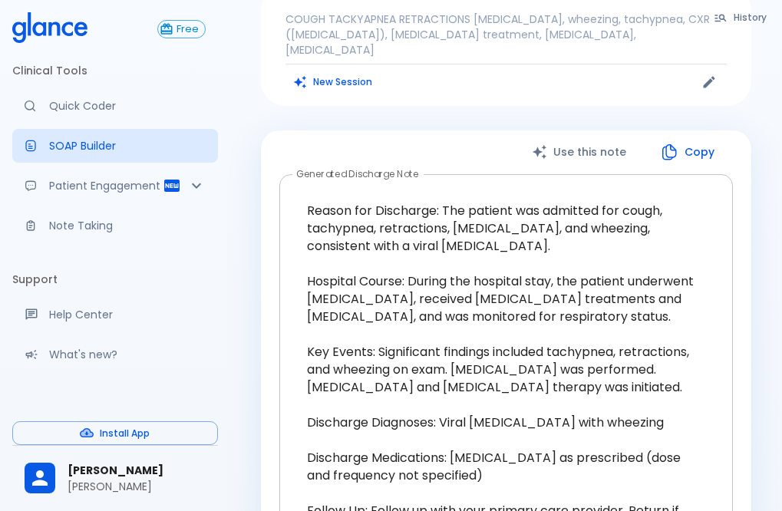
click at [679, 316] on textarea "Reason for Discharge: The patient was admitted for cough, tachypnea, retraction…" at bounding box center [506, 379] width 432 height 384
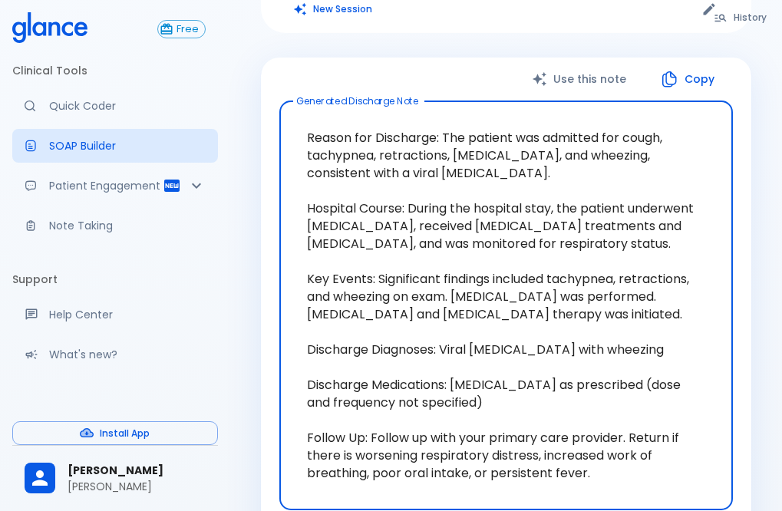
scroll to position [230, 0]
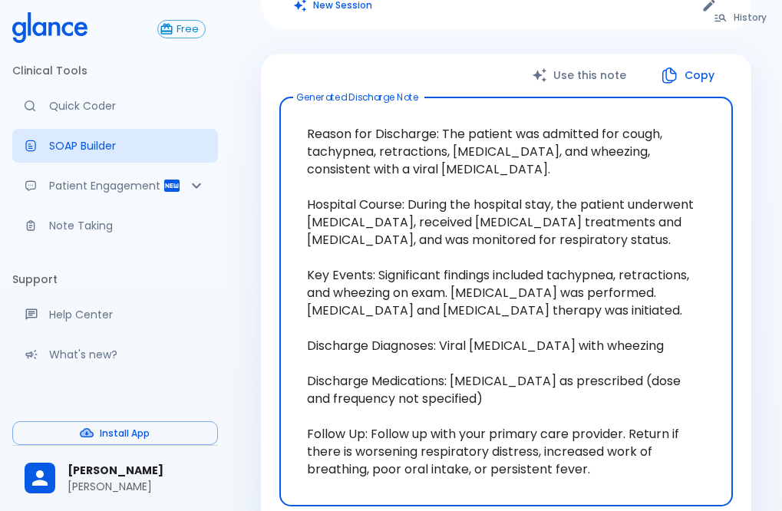
drag, startPoint x: 455, startPoint y: 262, endPoint x: 607, endPoint y: 277, distance: 152.8
click at [607, 277] on textarea "Reason for Discharge: The patient was admitted for cough, tachypnea, retraction…" at bounding box center [506, 302] width 432 height 384
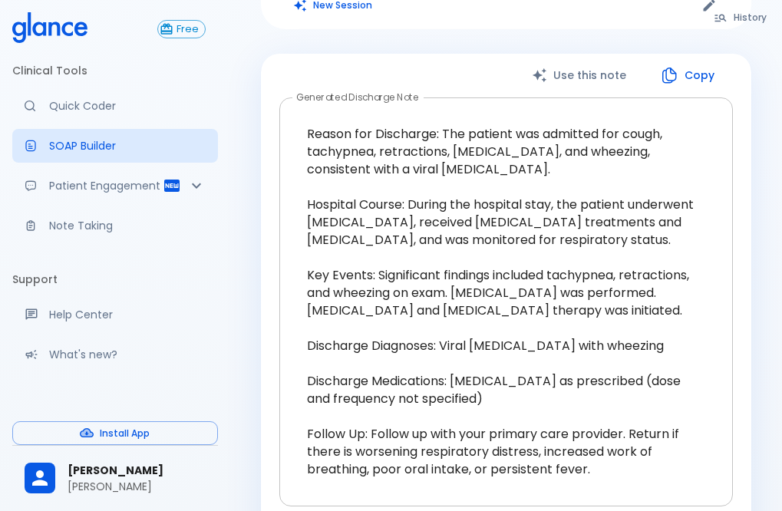
click at [660, 370] on textarea "Reason for Discharge: The patient was admitted for cough, tachypnea, retraction…" at bounding box center [506, 302] width 432 height 384
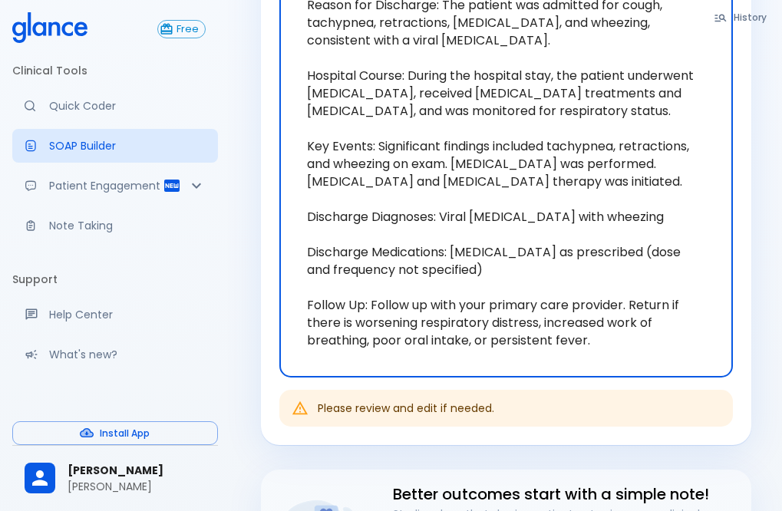
scroll to position [384, 0]
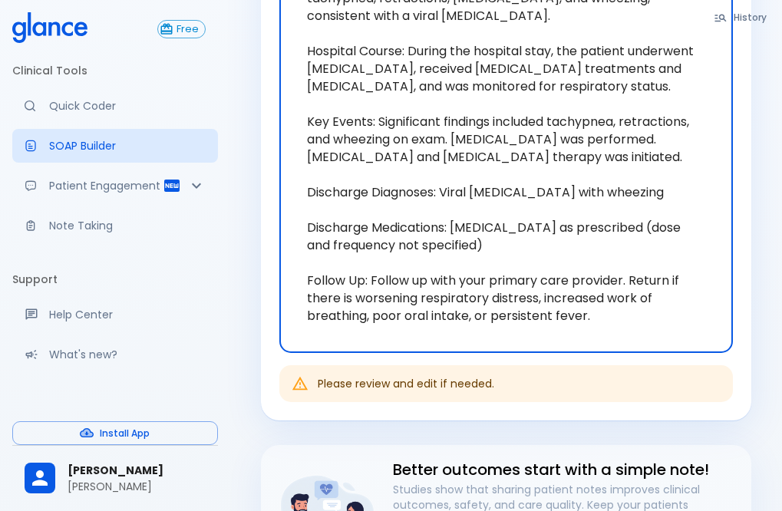
drag, startPoint x: 457, startPoint y: 197, endPoint x: 633, endPoint y: 193, distance: 176.6
click at [633, 193] on textarea "Reason for Discharge: The patient was admitted for cough, tachypnea, retraction…" at bounding box center [506, 148] width 432 height 384
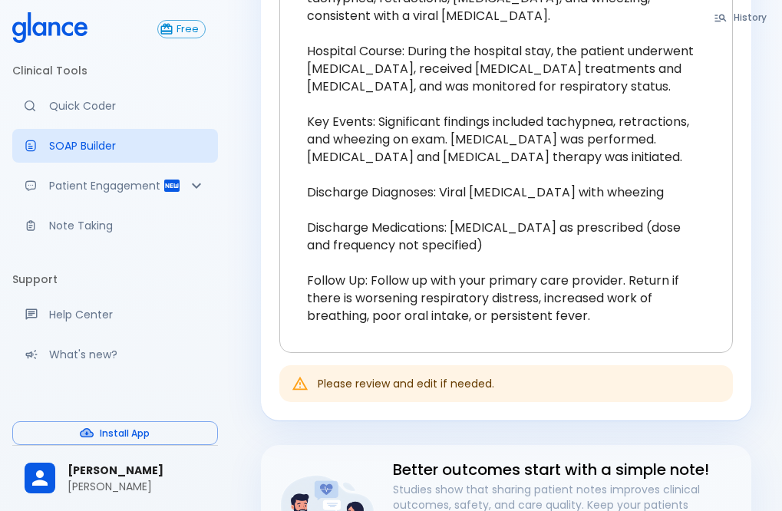
click at [687, 282] on textarea "Reason for Discharge: The patient was admitted for cough, tachypnea, retraction…" at bounding box center [506, 148] width 432 height 384
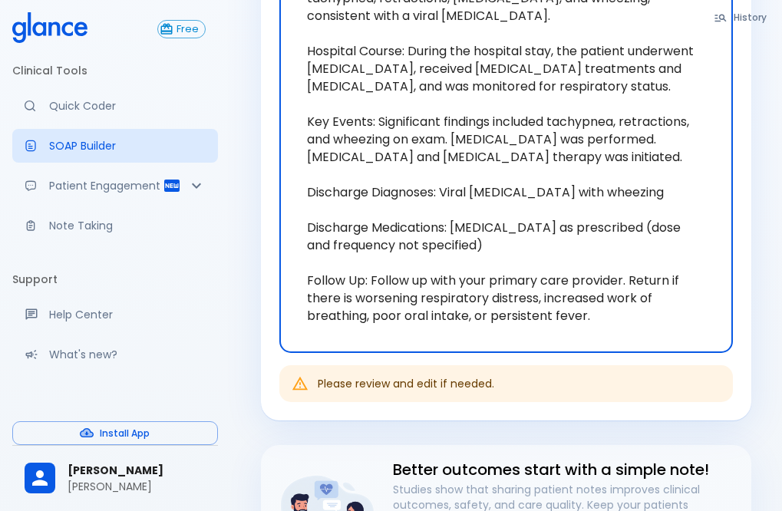
drag, startPoint x: 372, startPoint y: 245, endPoint x: 501, endPoint y: 252, distance: 129.2
click at [501, 252] on textarea "Reason for Discharge: The patient was admitted for cough, tachypnea, retraction…" at bounding box center [506, 148] width 432 height 384
click at [643, 276] on textarea "Reason for Discharge: The patient was admitted for cough, tachypnea, retraction…" at bounding box center [506, 148] width 432 height 384
drag, startPoint x: 372, startPoint y: 249, endPoint x: 610, endPoint y: 286, distance: 240.9
click at [610, 286] on textarea "Reason for Discharge: The patient was admitted for cough, tachypnea, retraction…" at bounding box center [506, 148] width 432 height 384
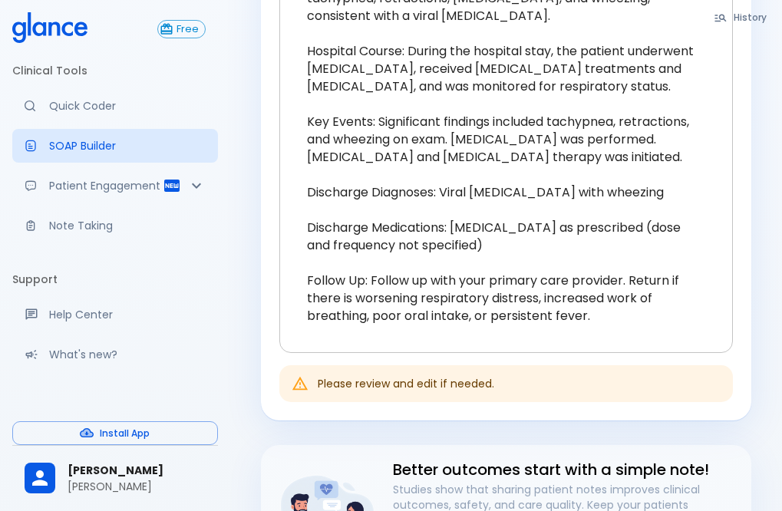
click at [722, 270] on div "Reason for Discharge: The patient was admitted for cough, tachypnea, retraction…" at bounding box center [506, 148] width 454 height 409
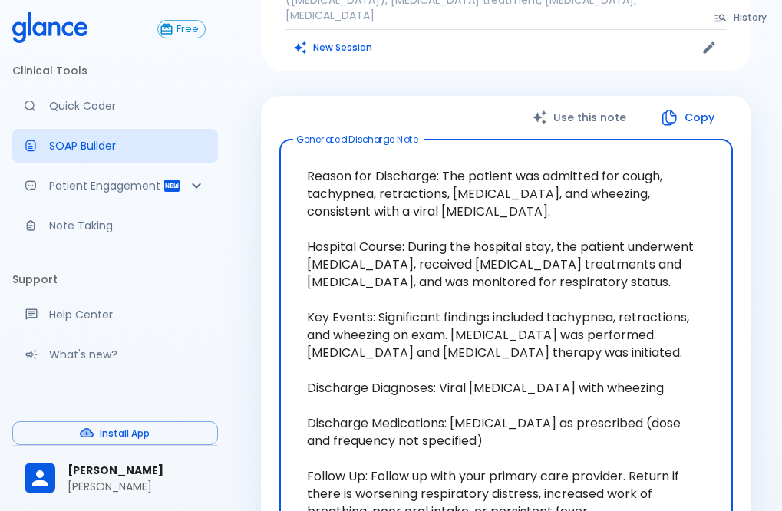
scroll to position [154, 0]
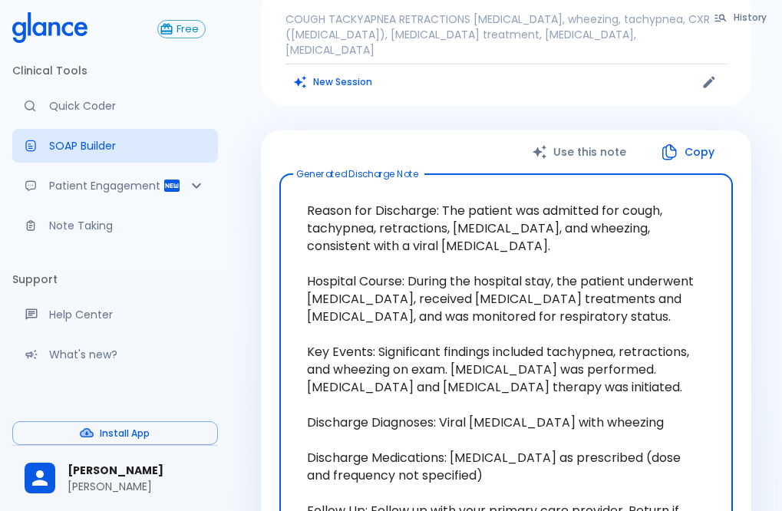
drag, startPoint x: 445, startPoint y: 177, endPoint x: 521, endPoint y: 219, distance: 86.9
click at [521, 219] on textarea "Reason for Discharge: The patient was admitted for cough, tachypnea, retraction…" at bounding box center [506, 379] width 432 height 384
click at [679, 281] on textarea "Reason for Discharge: The patient was admitted for cough, tachypnea, retraction…" at bounding box center [506, 379] width 432 height 384
drag, startPoint x: 409, startPoint y: 250, endPoint x: 577, endPoint y: 289, distance: 172.4
click at [577, 289] on textarea "Reason for Discharge: The patient was admitted for cough, tachypnea, retraction…" at bounding box center [506, 379] width 432 height 384
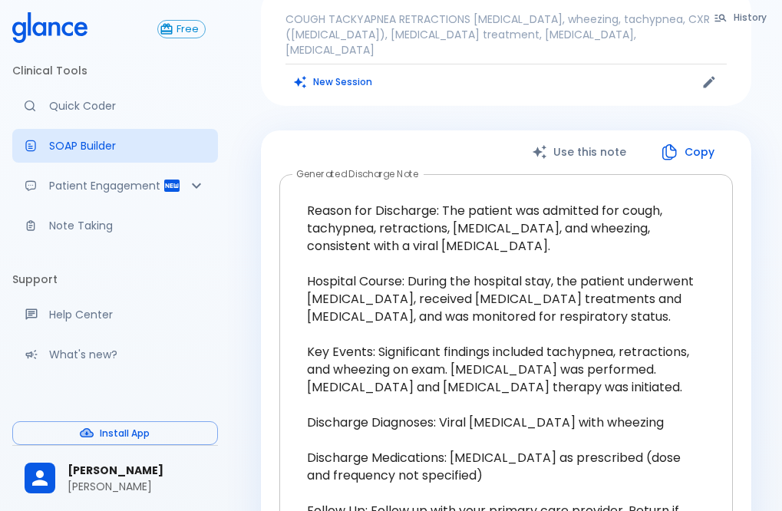
click at [672, 324] on textarea "Reason for Discharge: The patient was admitted for cough, tachypnea, retraction…" at bounding box center [506, 379] width 432 height 384
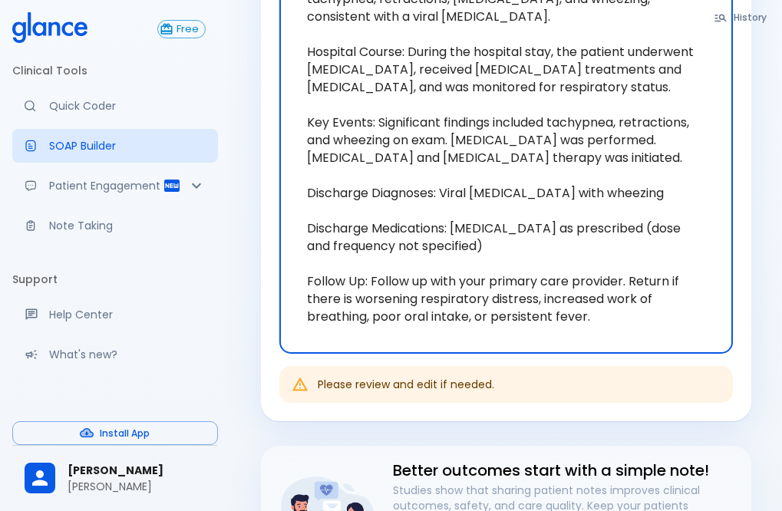
scroll to position [384, 0]
click at [309, 193] on textarea "Reason for Discharge: The patient was admitted for cough, tachypnea, retraction…" at bounding box center [506, 148] width 432 height 384
click at [555, 211] on textarea "Reason for Discharge: The patient was admitted for cough, tachypnea, retraction…" at bounding box center [506, 148] width 432 height 384
drag, startPoint x: 629, startPoint y: 250, endPoint x: 640, endPoint y: 286, distance: 37.1
click at [640, 286] on textarea "Reason for Discharge: The patient was admitted for cough, tachypnea, retraction…" at bounding box center [506, 148] width 432 height 384
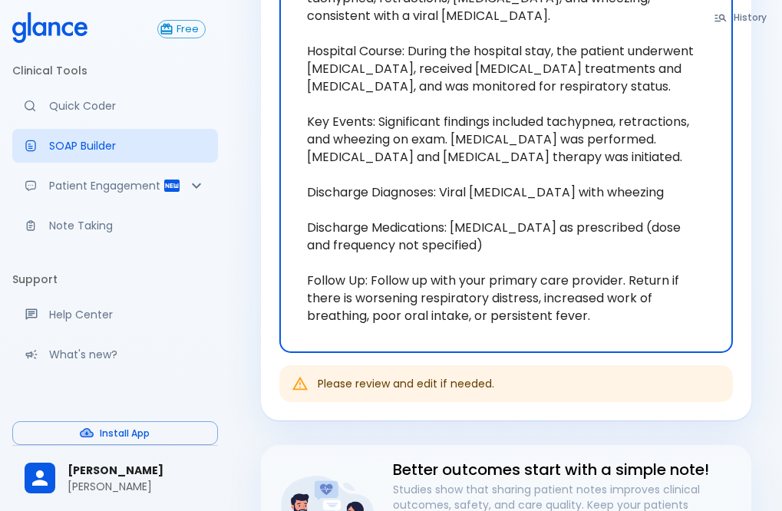
click at [557, 324] on div "Use this note Copy Generated Discharge Note Reason for Discharge: The patient w…" at bounding box center [506, 160] width 491 height 520
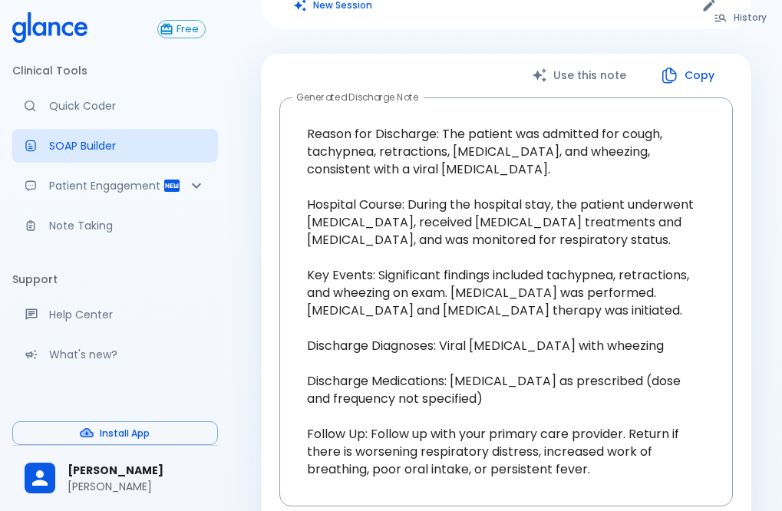
scroll to position [154, 0]
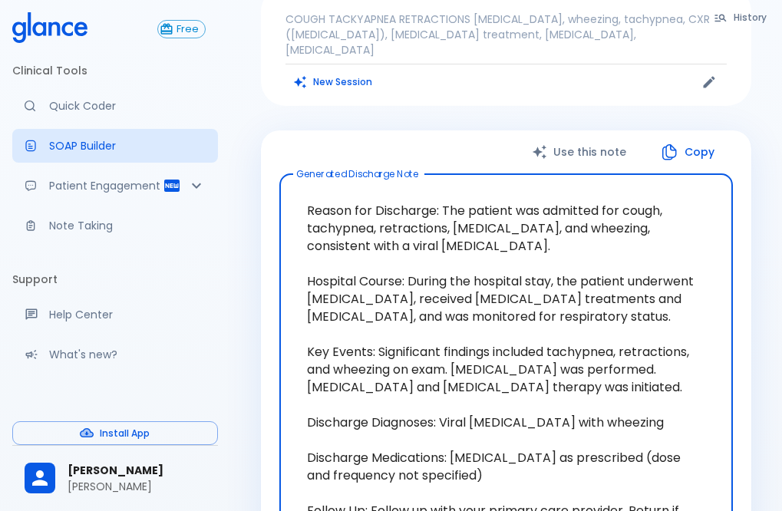
drag, startPoint x: 444, startPoint y: 177, endPoint x: 613, endPoint y: 216, distance: 172.4
click at [613, 216] on textarea "Reason for Discharge: The patient was admitted for cough, tachypnea, retraction…" at bounding box center [506, 379] width 432 height 384
click at [537, 266] on textarea "Reason for Discharge: The patient was admitted for cough, tachypnea, retraction…" at bounding box center [506, 379] width 432 height 384
drag, startPoint x: 447, startPoint y: 178, endPoint x: 613, endPoint y: 203, distance: 167.6
click at [613, 203] on textarea "Reason for Discharge: The patient was admitted for cough, tachypnea, retraction…" at bounding box center [506, 379] width 432 height 384
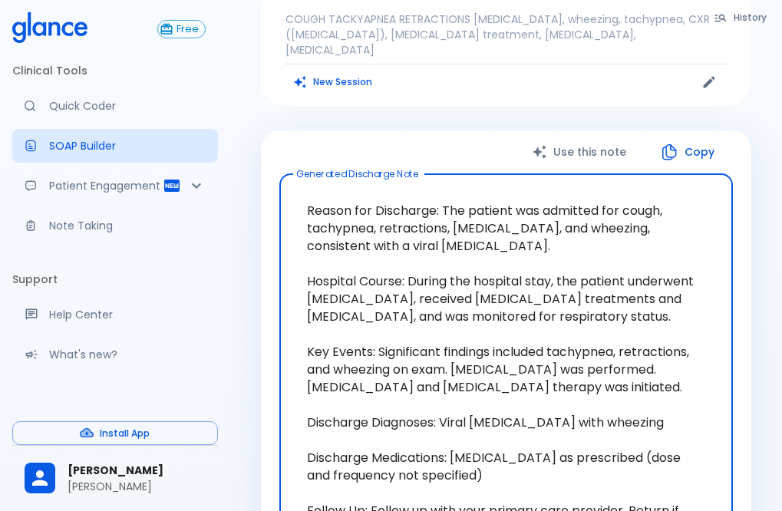
click at [501, 336] on textarea "Reason for Discharge: The patient was admitted for cough, tachypnea, retraction…" at bounding box center [506, 379] width 432 height 384
drag, startPoint x: 412, startPoint y: 245, endPoint x: 579, endPoint y: 283, distance: 170.9
click at [579, 283] on textarea "Reason for Discharge: The patient was admitted for cough, tachypnea, retraction…" at bounding box center [506, 379] width 432 height 384
click at [463, 409] on textarea "Reason for Discharge: The patient was admitted for cough, tachypnea, retraction…" at bounding box center [506, 379] width 432 height 384
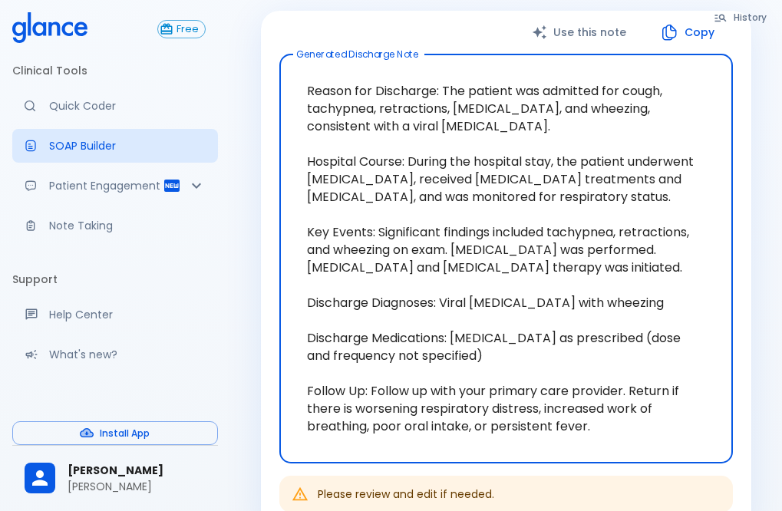
scroll to position [307, 0]
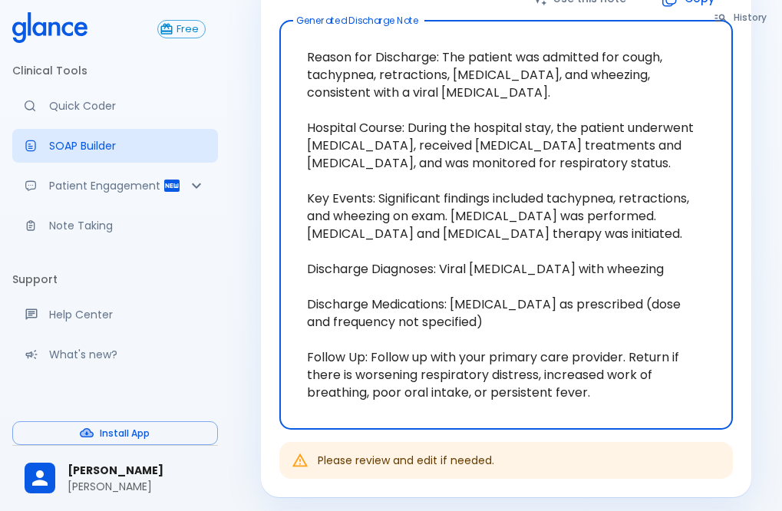
drag, startPoint x: 378, startPoint y: 167, endPoint x: 631, endPoint y: 203, distance: 255.2
click at [631, 203] on textarea "Reason for Discharge: The patient was admitted for cough, tachypnea, retraction…" at bounding box center [506, 225] width 432 height 384
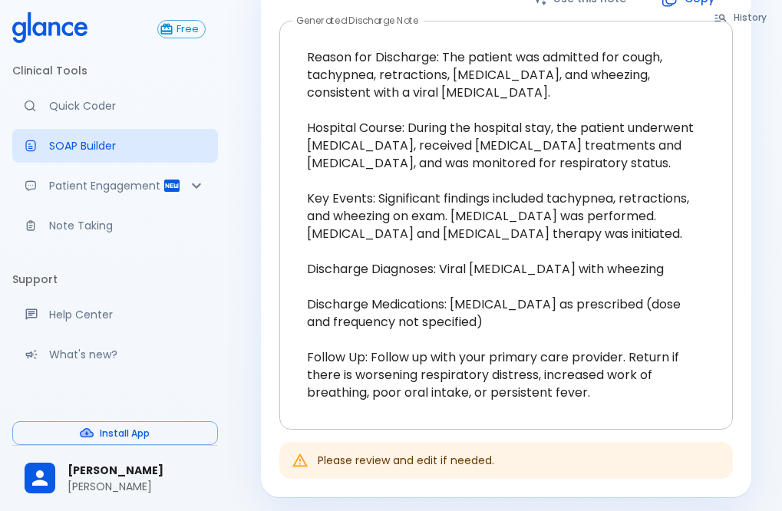
click at [712, 256] on textarea "Reason for Discharge: The patient was admitted for cough, tachypnea, retraction…" at bounding box center [506, 225] width 432 height 384
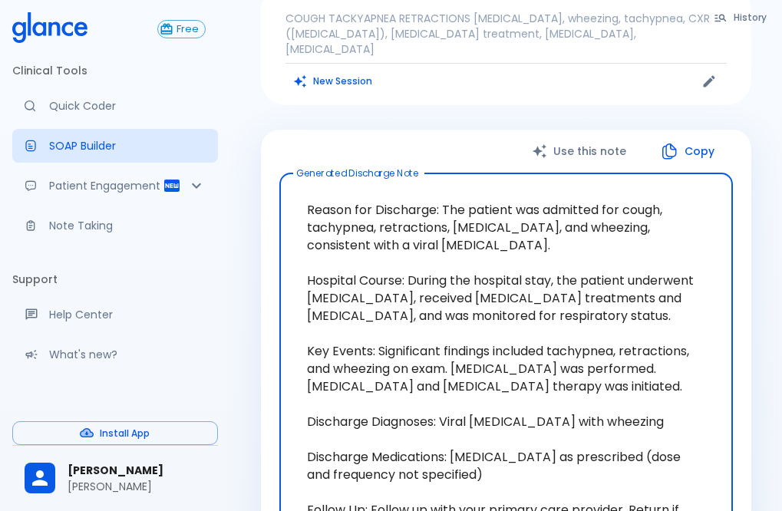
scroll to position [154, 0]
drag, startPoint x: 448, startPoint y: 175, endPoint x: 619, endPoint y: 203, distance: 174.3
click at [619, 203] on textarea "Reason for Discharge: The patient was admitted for cough, tachypnea, retraction…" at bounding box center [506, 379] width 432 height 384
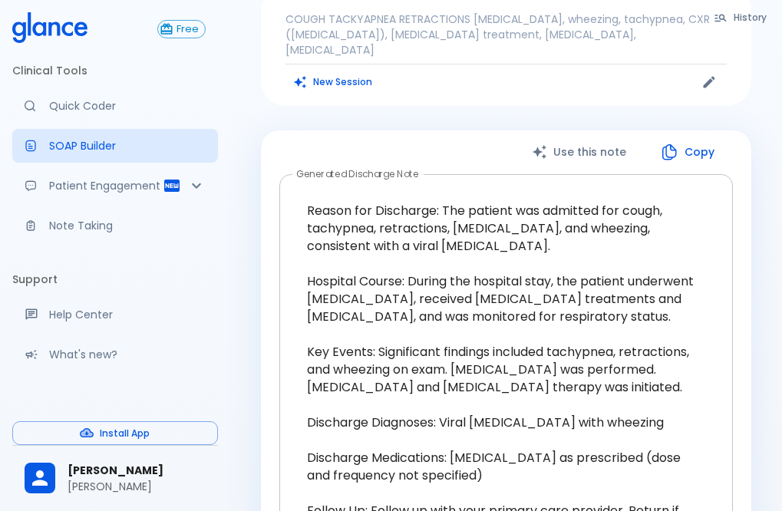
click at [684, 254] on textarea "Reason for Discharge: The patient was admitted for cough, tachypnea, retraction…" at bounding box center [506, 379] width 432 height 384
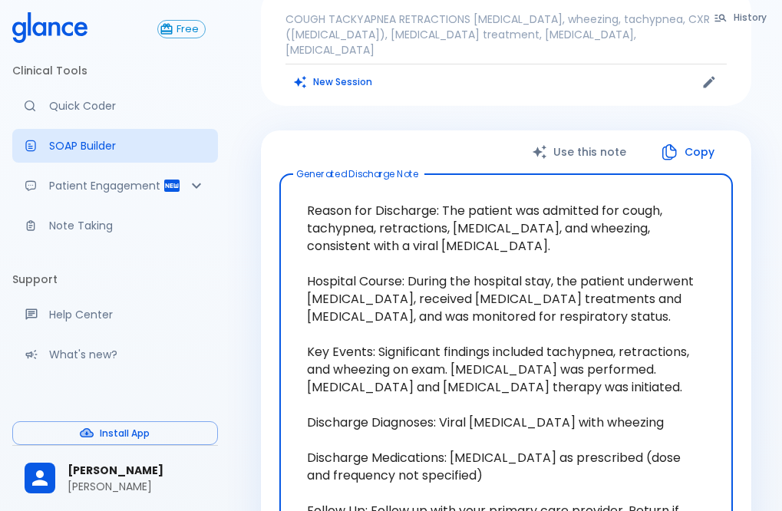
drag, startPoint x: 410, startPoint y: 249, endPoint x: 722, endPoint y: 277, distance: 313.0
click at [722, 277] on textarea "Reason for Discharge: The patient was admitted for cough, tachypnea, retraction…" at bounding box center [506, 379] width 432 height 384
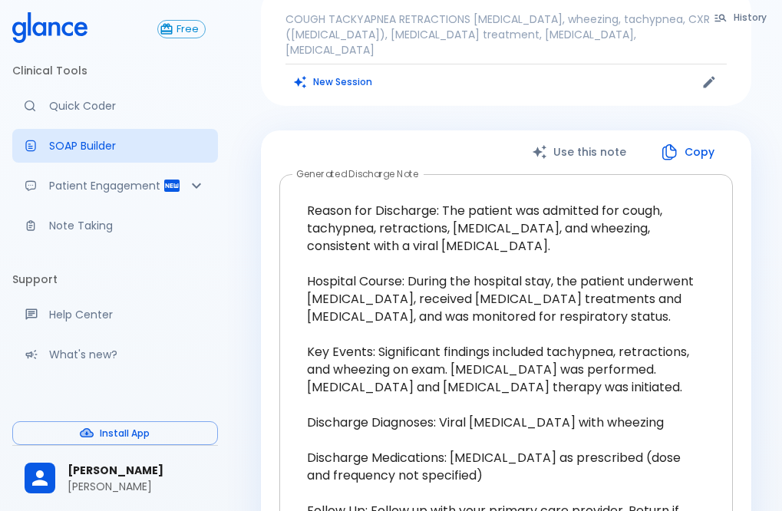
click at [663, 341] on textarea "Reason for Discharge: The patient was admitted for cough, tachypnea, retraction…" at bounding box center [506, 379] width 432 height 384
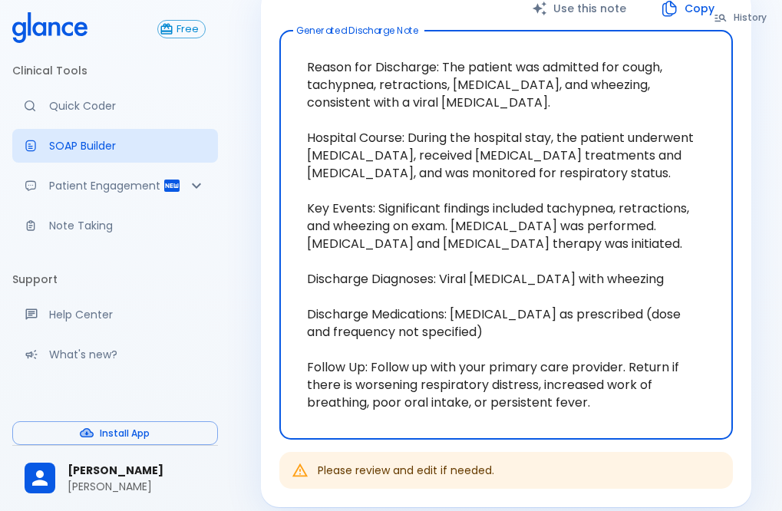
scroll to position [307, 0]
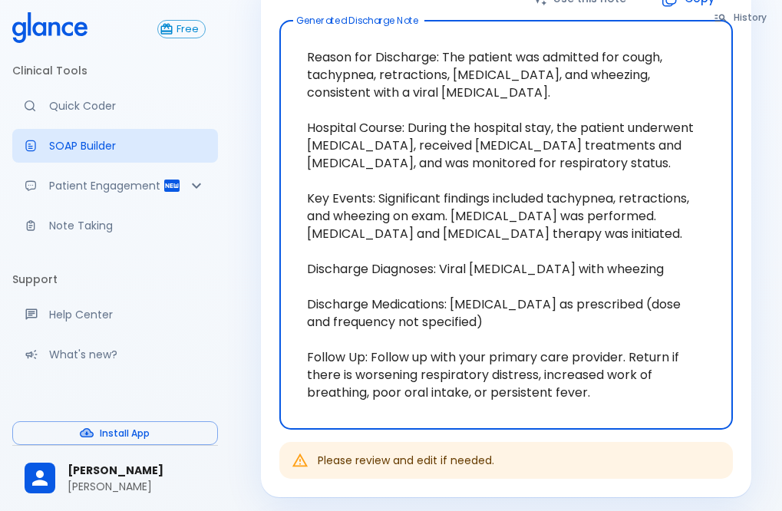
drag, startPoint x: 382, startPoint y: 164, endPoint x: 634, endPoint y: 200, distance: 255.1
click at [634, 200] on textarea "Reason for Discharge: The patient was admitted for cough, tachypnea, retraction…" at bounding box center [506, 225] width 432 height 384
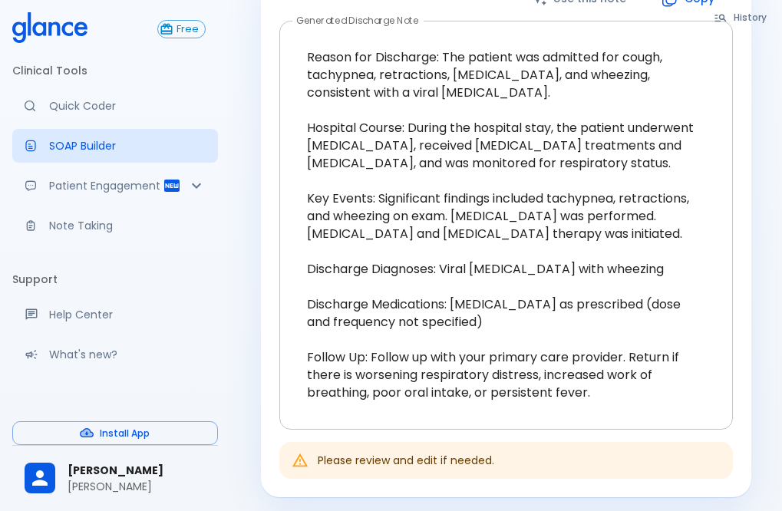
drag, startPoint x: 695, startPoint y: 316, endPoint x: 676, endPoint y: 321, distance: 19.9
click at [695, 316] on textarea "Reason for Discharge: The patient was admitted for cough, tachypnea, retraction…" at bounding box center [506, 225] width 432 height 384
drag, startPoint x: 713, startPoint y: 438, endPoint x: 706, endPoint y: 411, distance: 27.0
click at [711, 442] on div "Please review and edit if needed." at bounding box center [506, 460] width 454 height 37
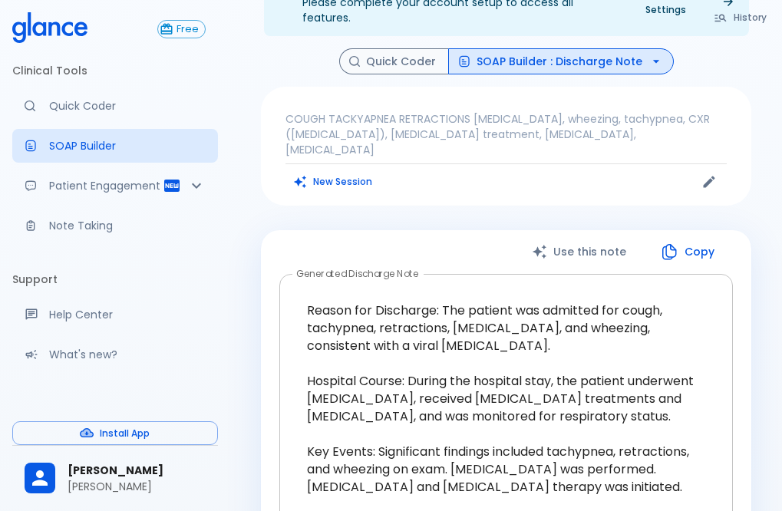
scroll to position [0, 0]
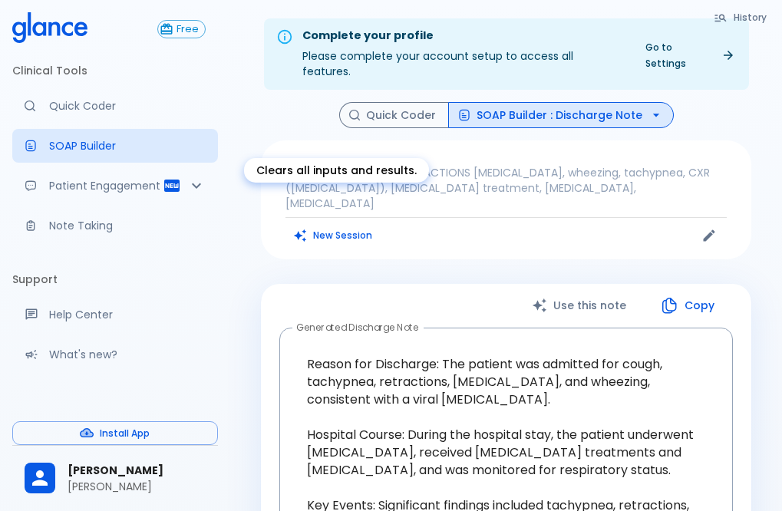
click at [335, 224] on button "New Session" at bounding box center [334, 235] width 96 height 22
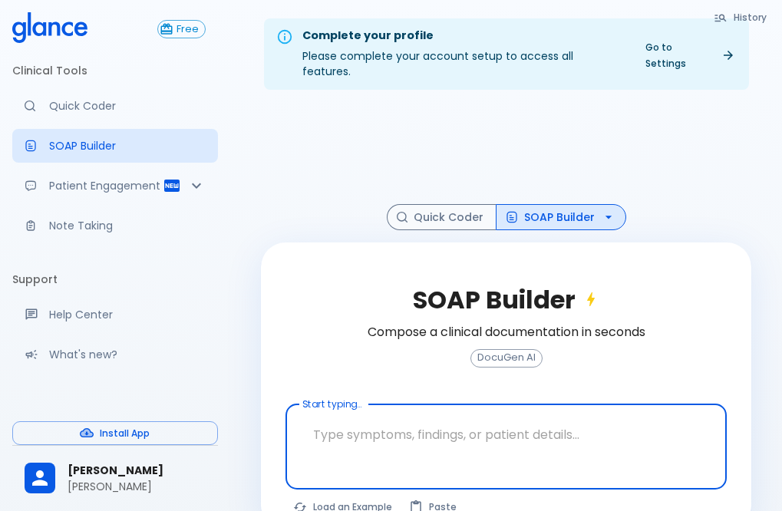
click at [399, 425] on textarea at bounding box center [506, 435] width 420 height 48
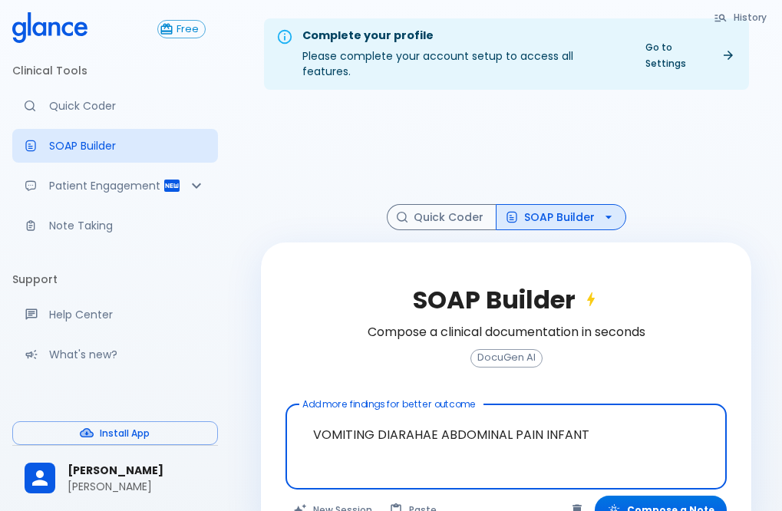
scroll to position [37, 0]
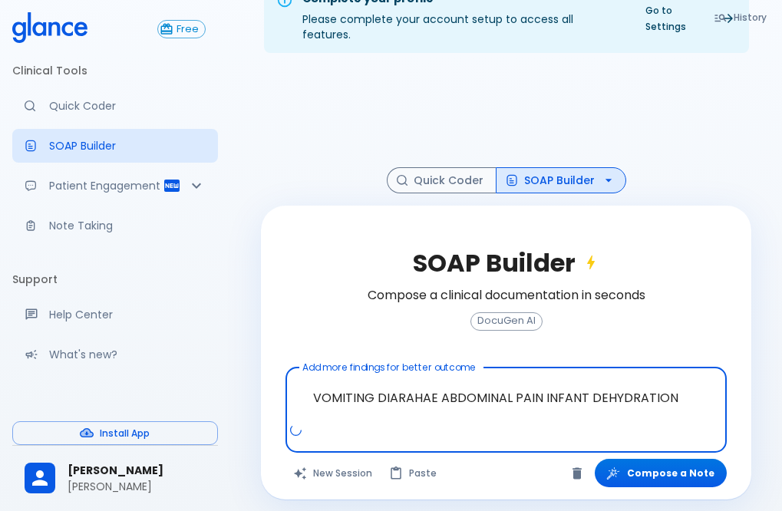
click at [679, 388] on textarea "VOMITING DIARAHAE ABDOMINAL PAIN INFANT DEHYDRATION" at bounding box center [506, 398] width 420 height 48
drag, startPoint x: 693, startPoint y: 378, endPoint x: 308, endPoint y: 394, distance: 385.7
click at [308, 394] on textarea "VOMITING DIARAHAE ABDOMINAL PAIN INFANT DEHYDRATION" at bounding box center [506, 398] width 420 height 48
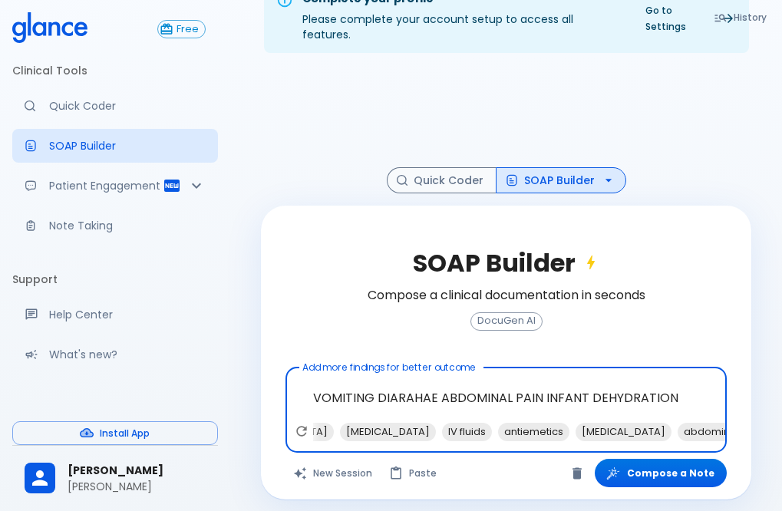
scroll to position [0, 219]
click at [490, 423] on span "IV fluids" at bounding box center [465, 432] width 50 height 18
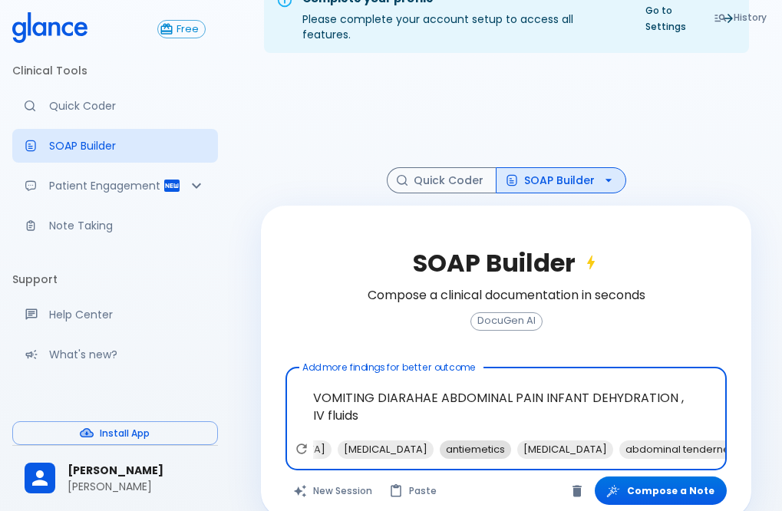
click at [511, 441] on span "antiemetics" at bounding box center [475, 450] width 71 height 18
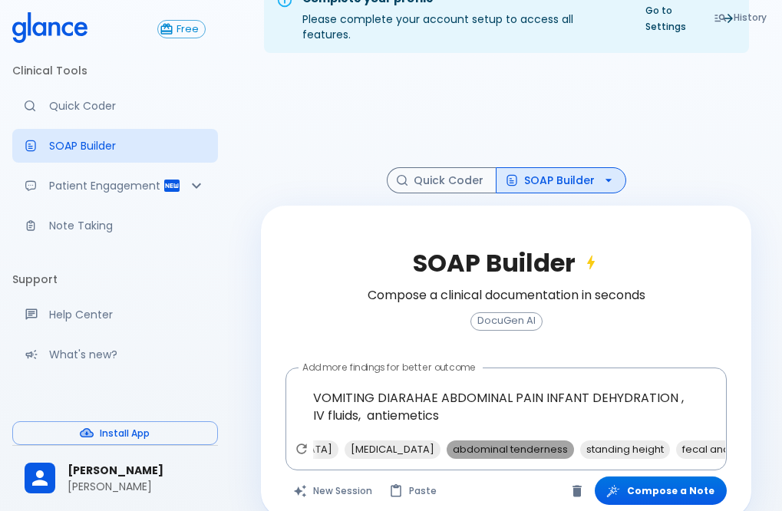
click at [564, 441] on span "abdominal tenderness" at bounding box center [510, 450] width 127 height 18
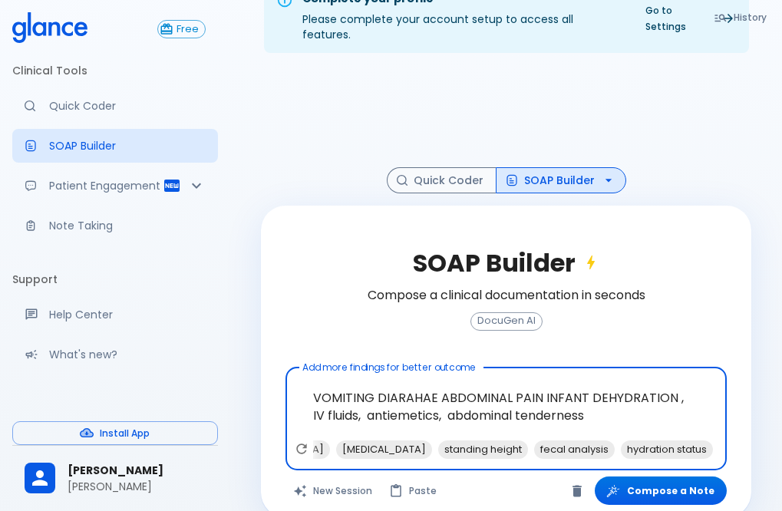
scroll to position [0, 378]
click at [649, 441] on span "hydration status" at bounding box center [667, 450] width 92 height 18
type textarea "VOMITING DIARAHAE ABDOMINAL PAIN INFANT DEHYDRATION , IV fluids, antiemetics, a…"
drag, startPoint x: 577, startPoint y: 404, endPoint x: 302, endPoint y: 382, distance: 276.5
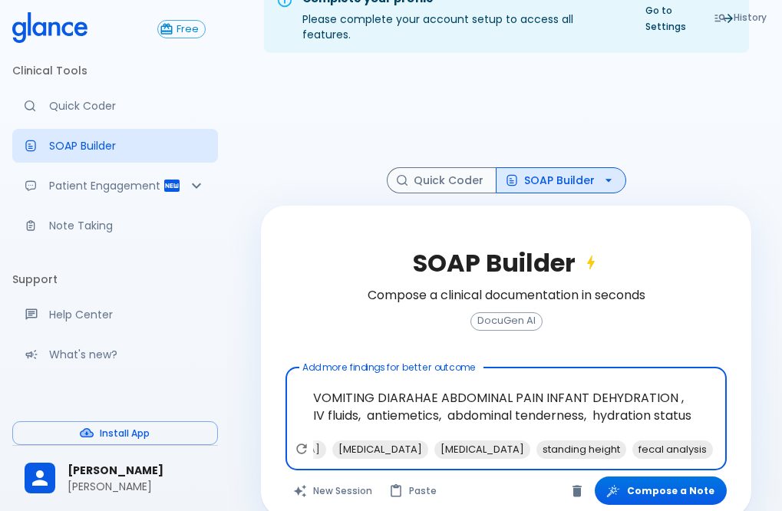
click at [302, 382] on textarea "VOMITING DIARAHAE ABDOMINAL PAIN INFANT DEHYDRATION , IV fluids, antiemetics, a…" at bounding box center [506, 407] width 420 height 66
click at [526, 413] on textarea "VOMITING DIARAHAE ABDOMINAL PAIN INFANT DEHYDRATION , IV fluids, antiemetics, a…" at bounding box center [506, 407] width 420 height 66
drag, startPoint x: 672, startPoint y: 385, endPoint x: 259, endPoint y: 386, distance: 413.0
click at [263, 385] on div "SOAP Builder Compose a clinical documentation in seconds DocuGen AI Add more fi…" at bounding box center [506, 362] width 491 height 312
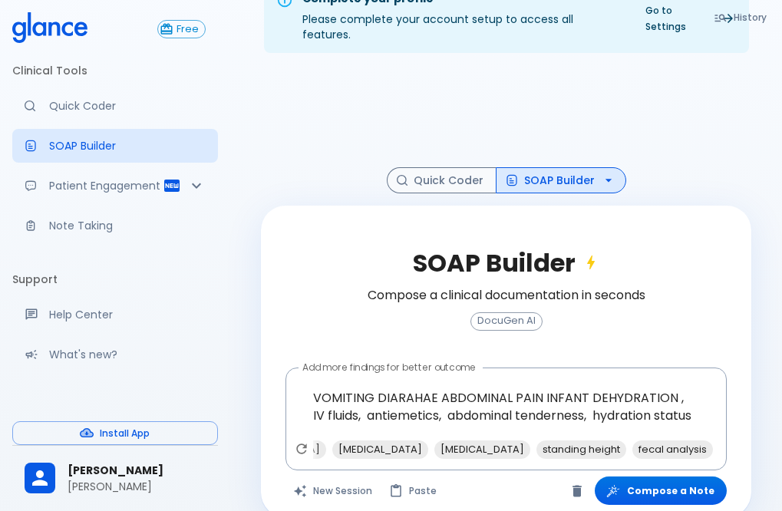
click at [712, 309] on div "SOAP Builder Compose a clinical documentation in seconds DocuGen AI" at bounding box center [506, 298] width 441 height 137
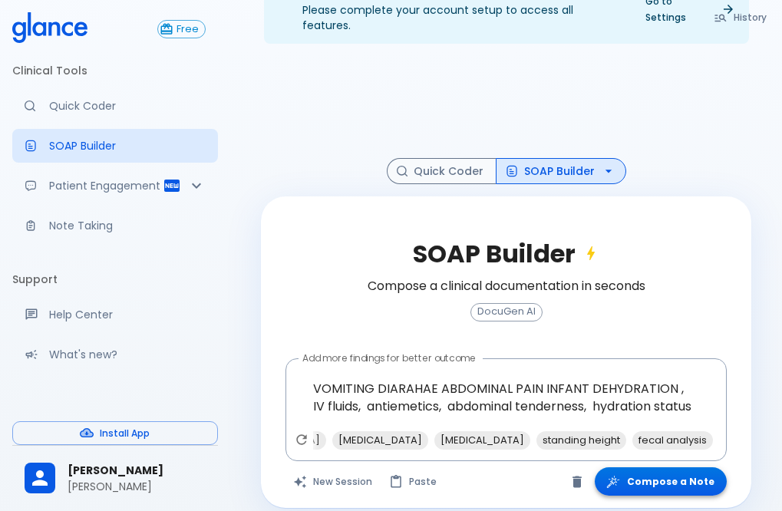
click at [666, 474] on button "Compose a Note" at bounding box center [661, 482] width 132 height 28
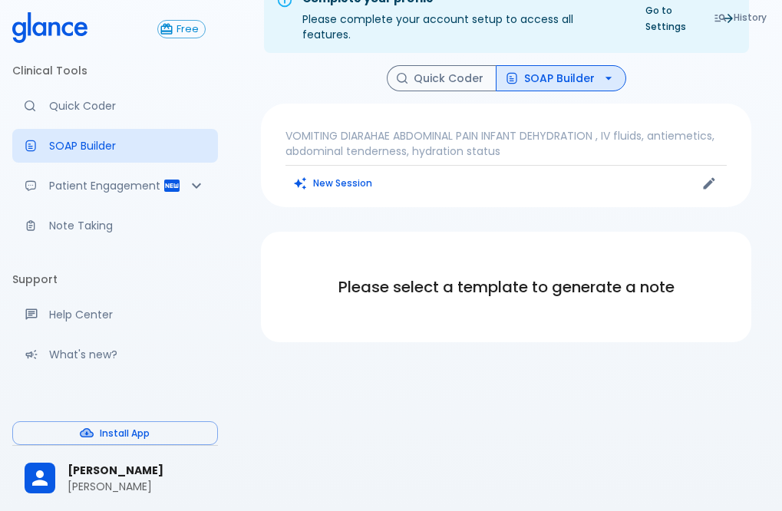
scroll to position [37, 0]
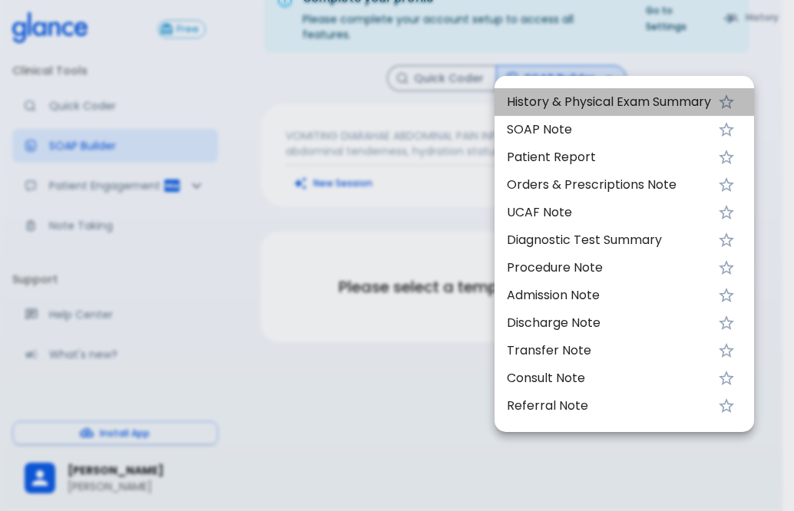
click at [593, 102] on span "History & Physical Exam Summary" at bounding box center [609, 102] width 204 height 18
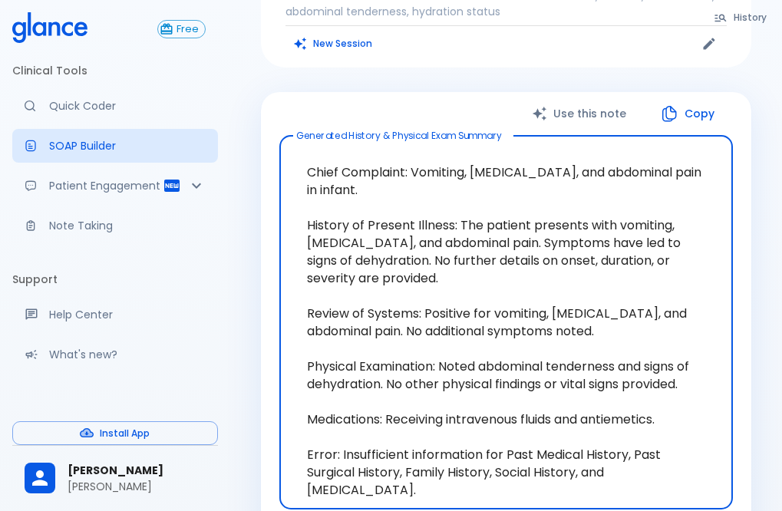
scroll to position [190, 0]
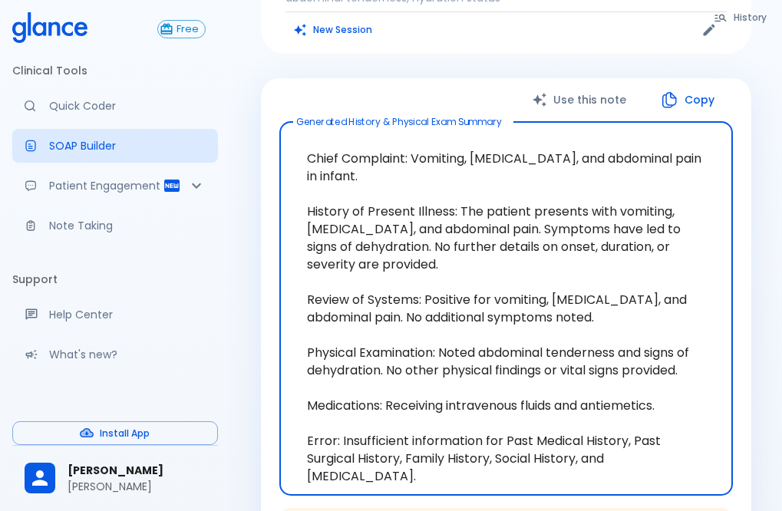
drag, startPoint x: 460, startPoint y: 195, endPoint x: 380, endPoint y: 236, distance: 89.6
click at [380, 236] on textarea "Chief Complaint: Vomiting, [MEDICAL_DATA], and abdominal pain in infant. Histor…" at bounding box center [506, 308] width 432 height 349
click at [665, 304] on textarea "Chief Complaint: Vomiting, [MEDICAL_DATA], and abdominal pain in infant. Histor…" at bounding box center [506, 308] width 432 height 349
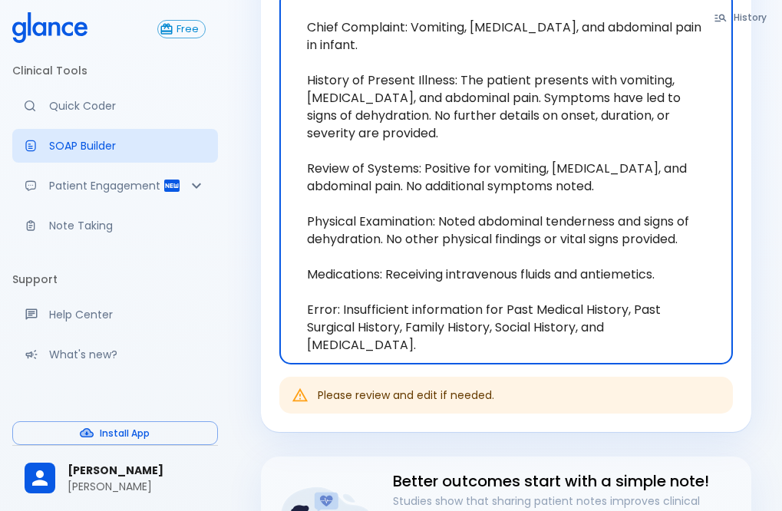
scroll to position [344, 0]
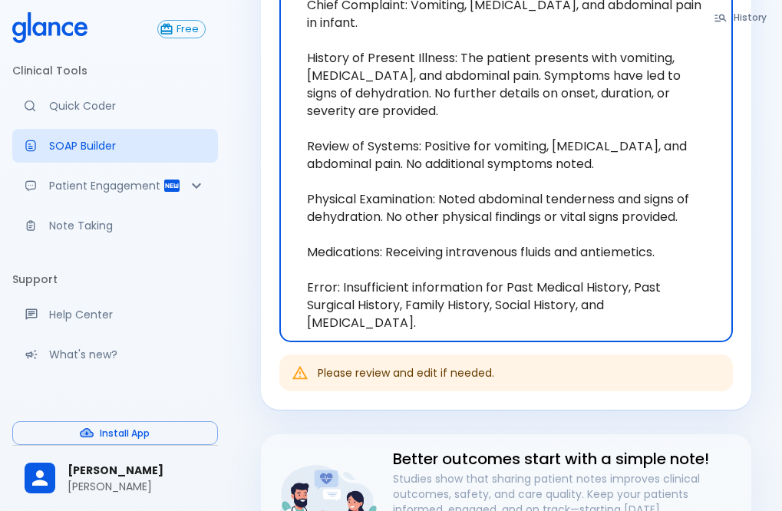
drag, startPoint x: 480, startPoint y: 187, endPoint x: 384, endPoint y: 203, distance: 97.4
click at [384, 203] on textarea "Chief Complaint: Vomiting, [MEDICAL_DATA], and abdominal pain in infant. Histor…" at bounding box center [506, 155] width 432 height 349
click at [685, 314] on textarea "Chief Complaint: Vomiting, [MEDICAL_DATA], and abdominal pain in infant. Histor…" at bounding box center [506, 155] width 432 height 349
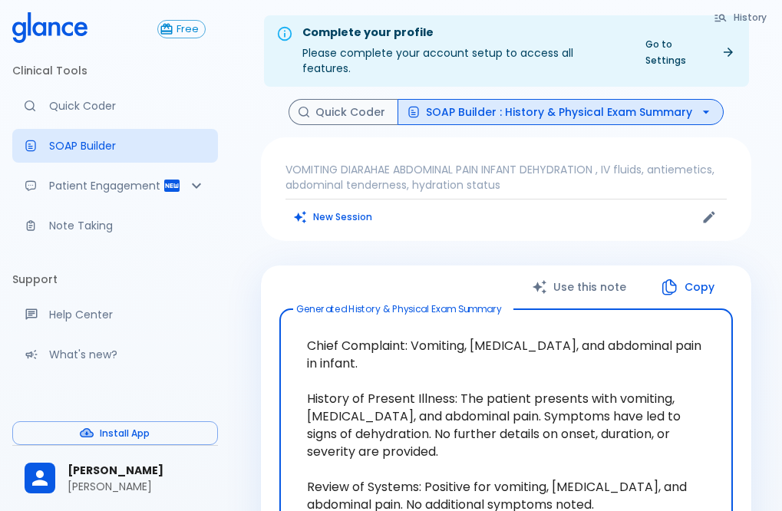
scroll to position [0, 0]
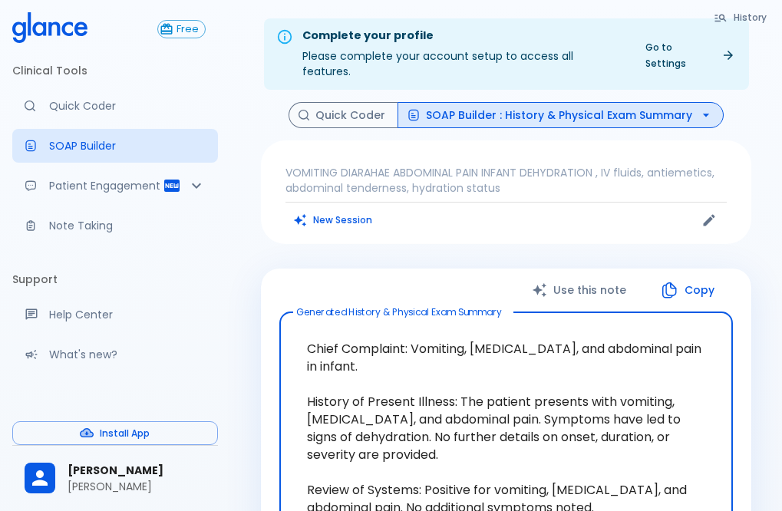
click at [676, 102] on button "SOAP Builder : History & Physical Exam Summary" at bounding box center [561, 115] width 326 height 27
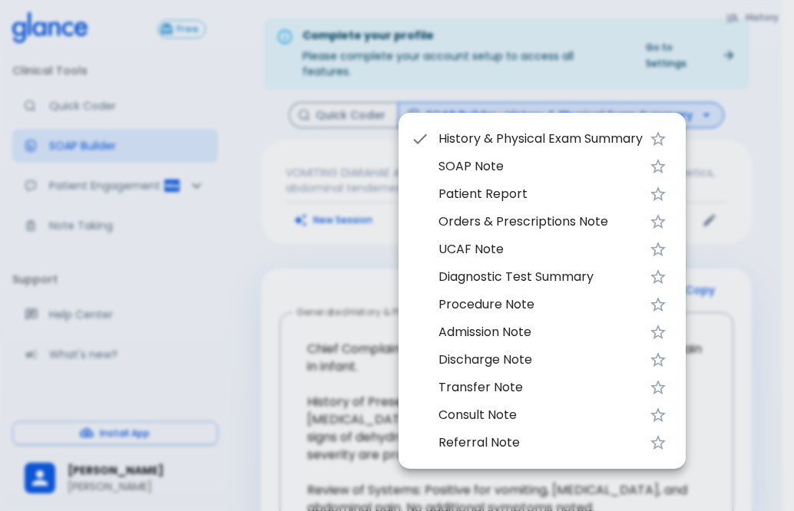
click at [490, 246] on span "UCAF Note" at bounding box center [540, 249] width 204 height 18
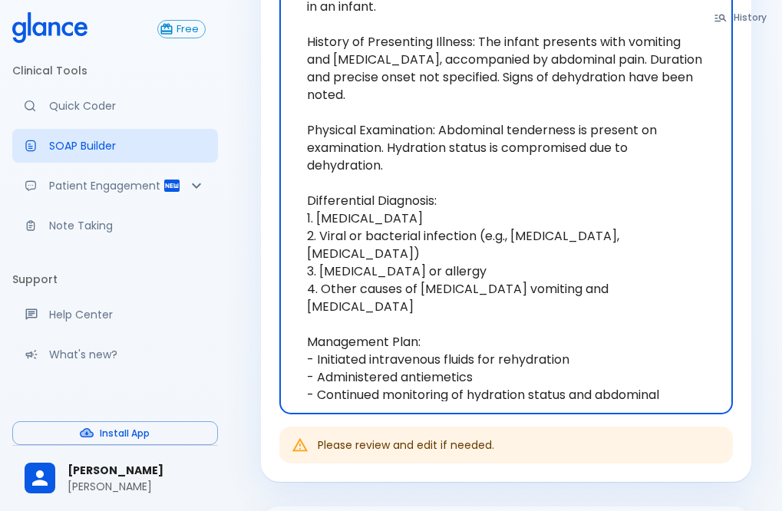
scroll to position [384, 0]
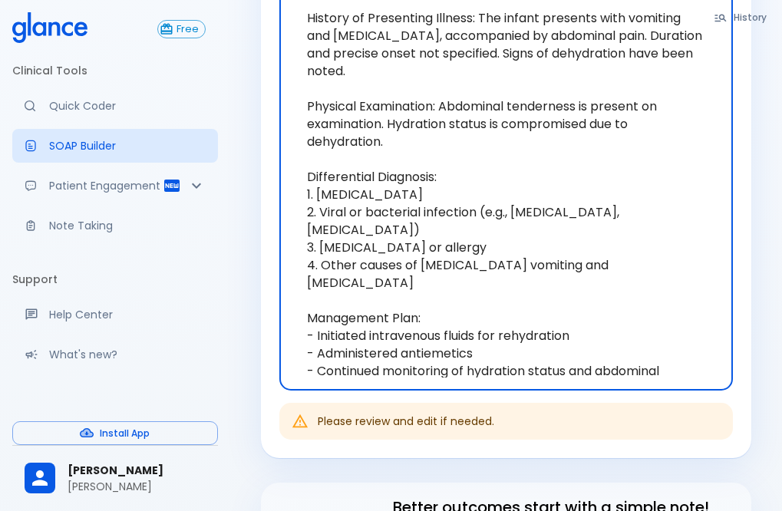
drag, startPoint x: 312, startPoint y: 287, endPoint x: 454, endPoint y: 349, distance: 155.0
click at [454, 349] on textarea "Chief Complaint: Vomiting, [MEDICAL_DATA], and abdominal pain in an infant. His…" at bounding box center [506, 159] width 432 height 437
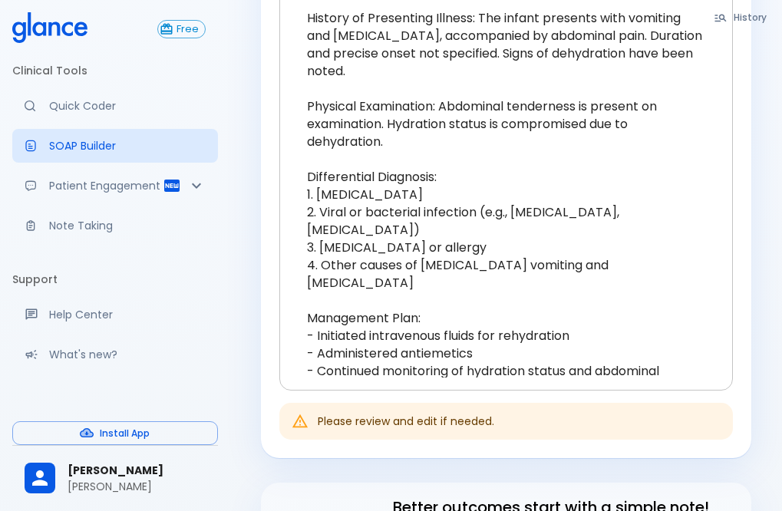
click at [704, 275] on textarea "Chief Complaint: Vomiting, [MEDICAL_DATA], and abdominal pain in an infant. His…" at bounding box center [506, 159] width 432 height 437
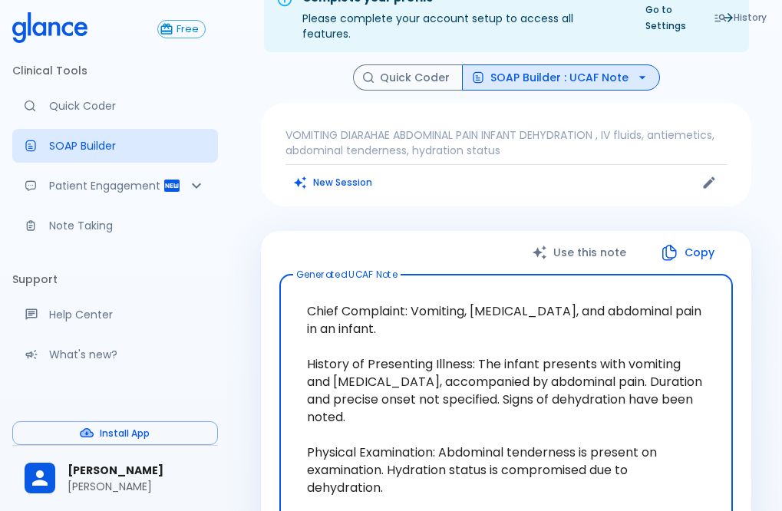
scroll to position [0, 0]
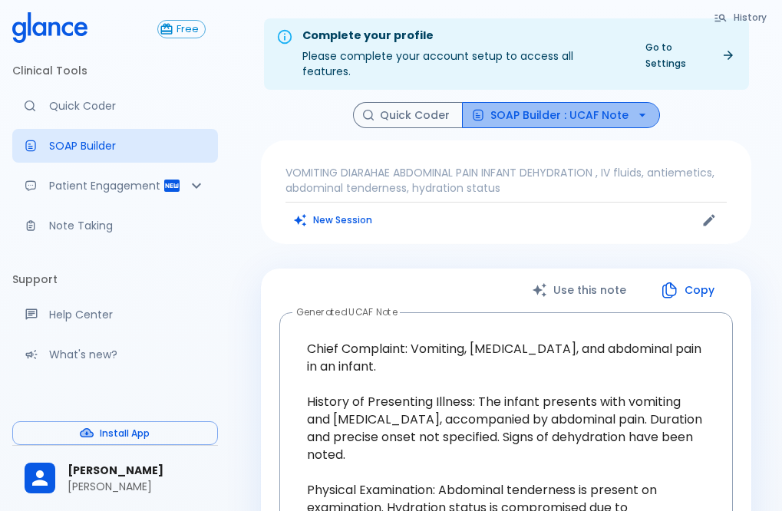
click at [578, 104] on button "SOAP Builder : UCAF Note" at bounding box center [561, 115] width 198 height 27
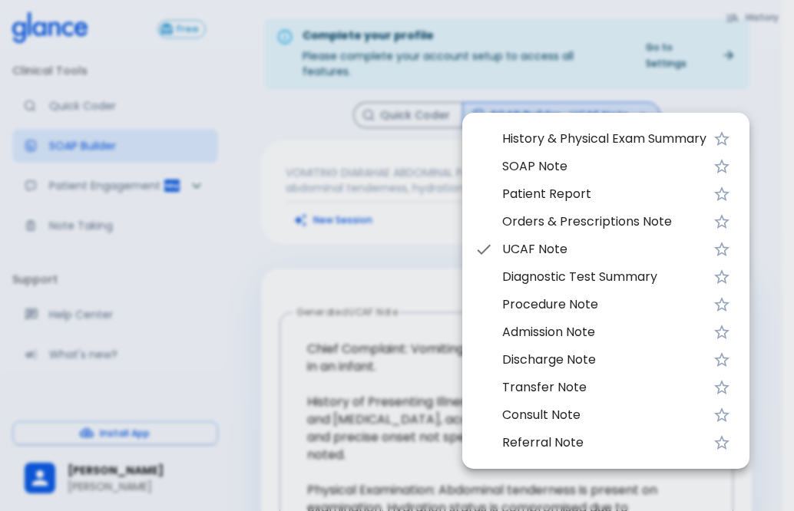
click at [776, 138] on div at bounding box center [397, 255] width 794 height 511
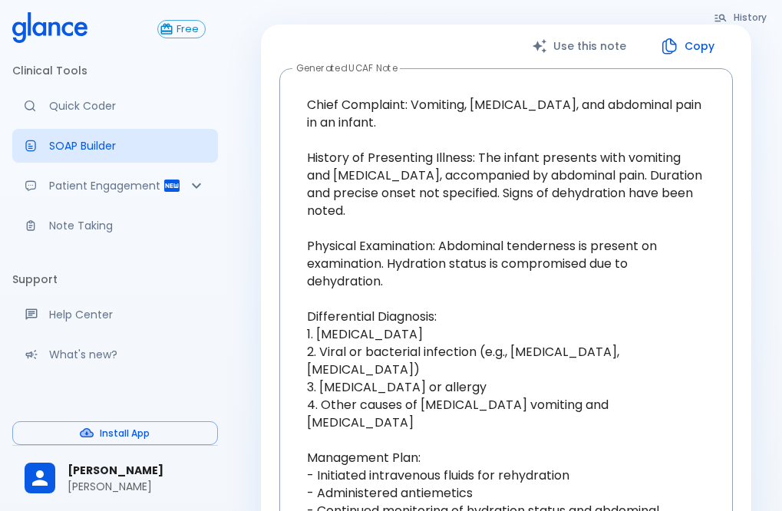
scroll to position [384, 0]
